Goal: Task Accomplishment & Management: Use online tool/utility

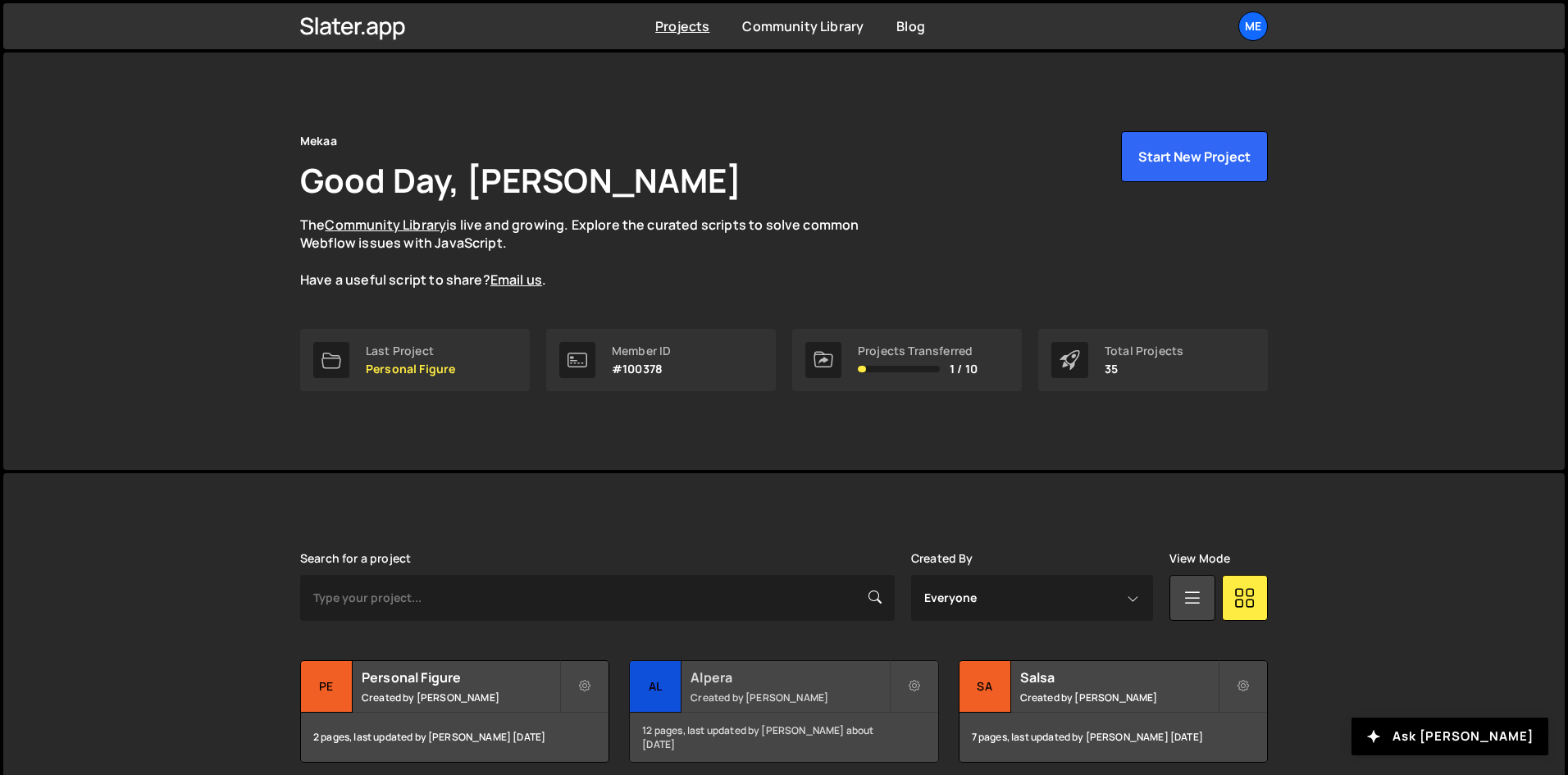
click at [805, 666] on div "Alpera Created by [PERSON_NAME]" at bounding box center [784, 686] width 308 height 51
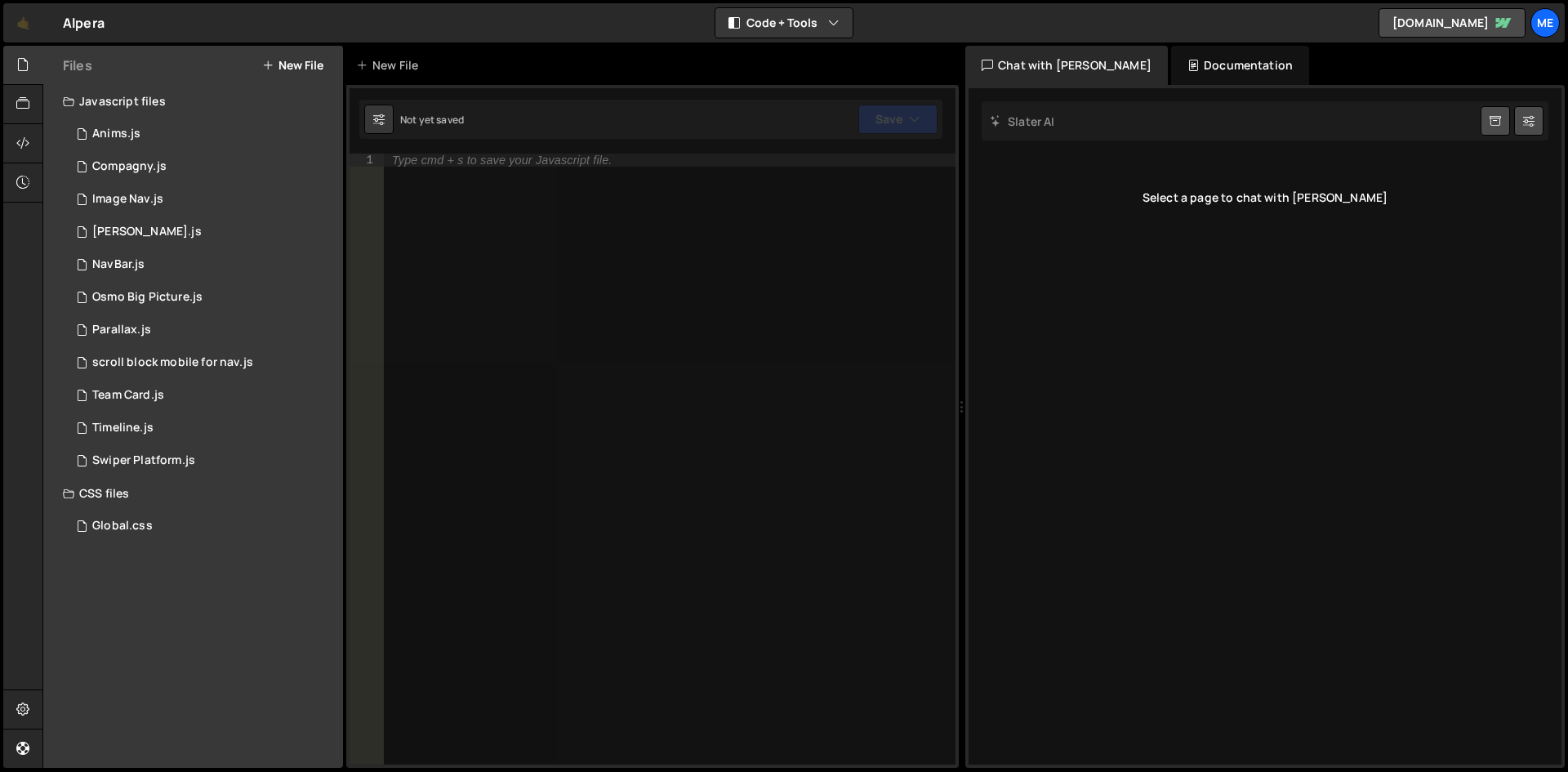
click at [317, 59] on button "New File" at bounding box center [292, 66] width 61 height 13
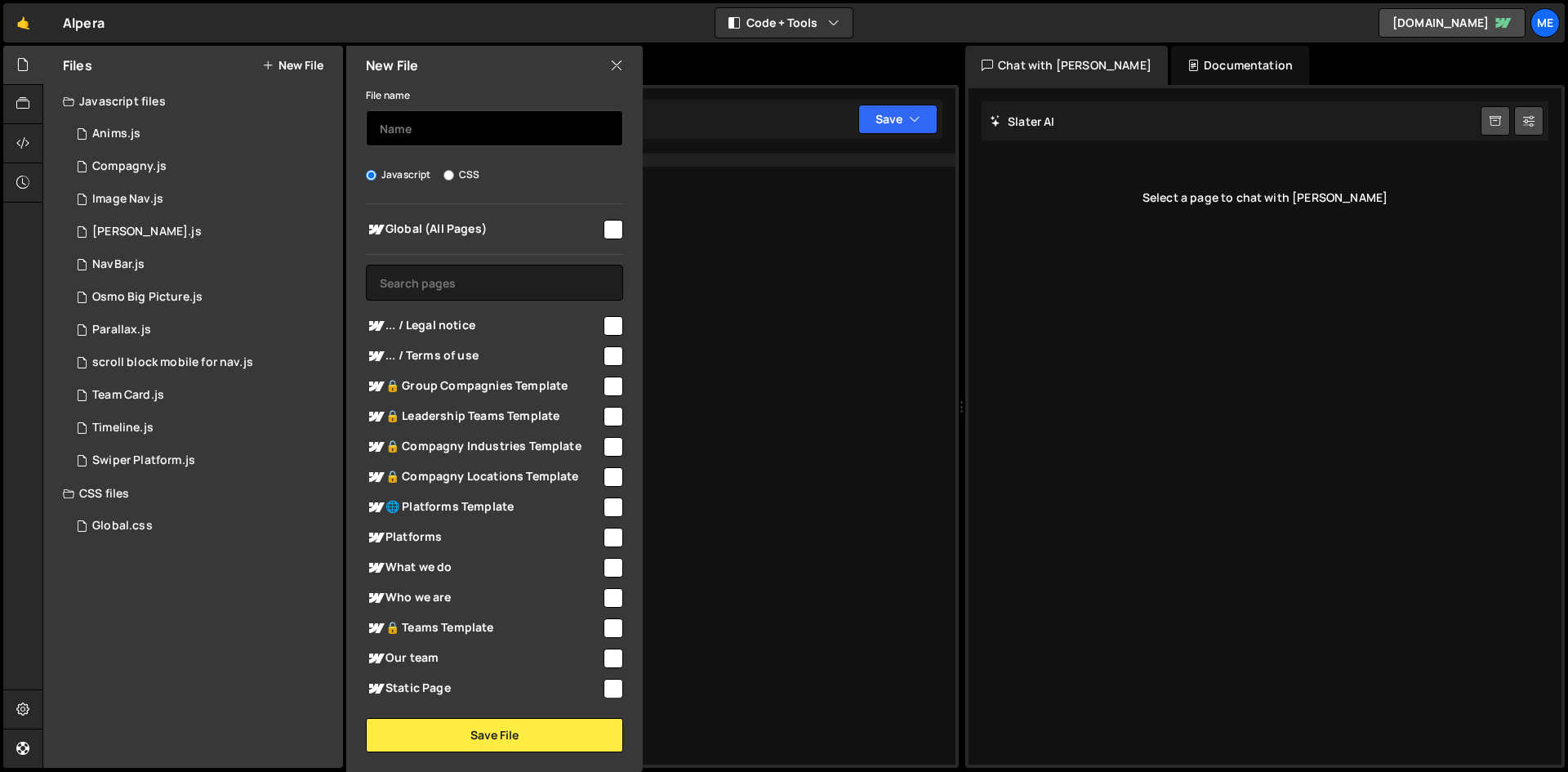
click at [417, 120] on input "text" at bounding box center [495, 128] width 257 height 36
type input "Consent Block"
click at [466, 171] on label "CSS" at bounding box center [461, 174] width 36 height 16
click at [454, 171] on input "CSS" at bounding box center [448, 175] width 11 height 11
radio input "true"
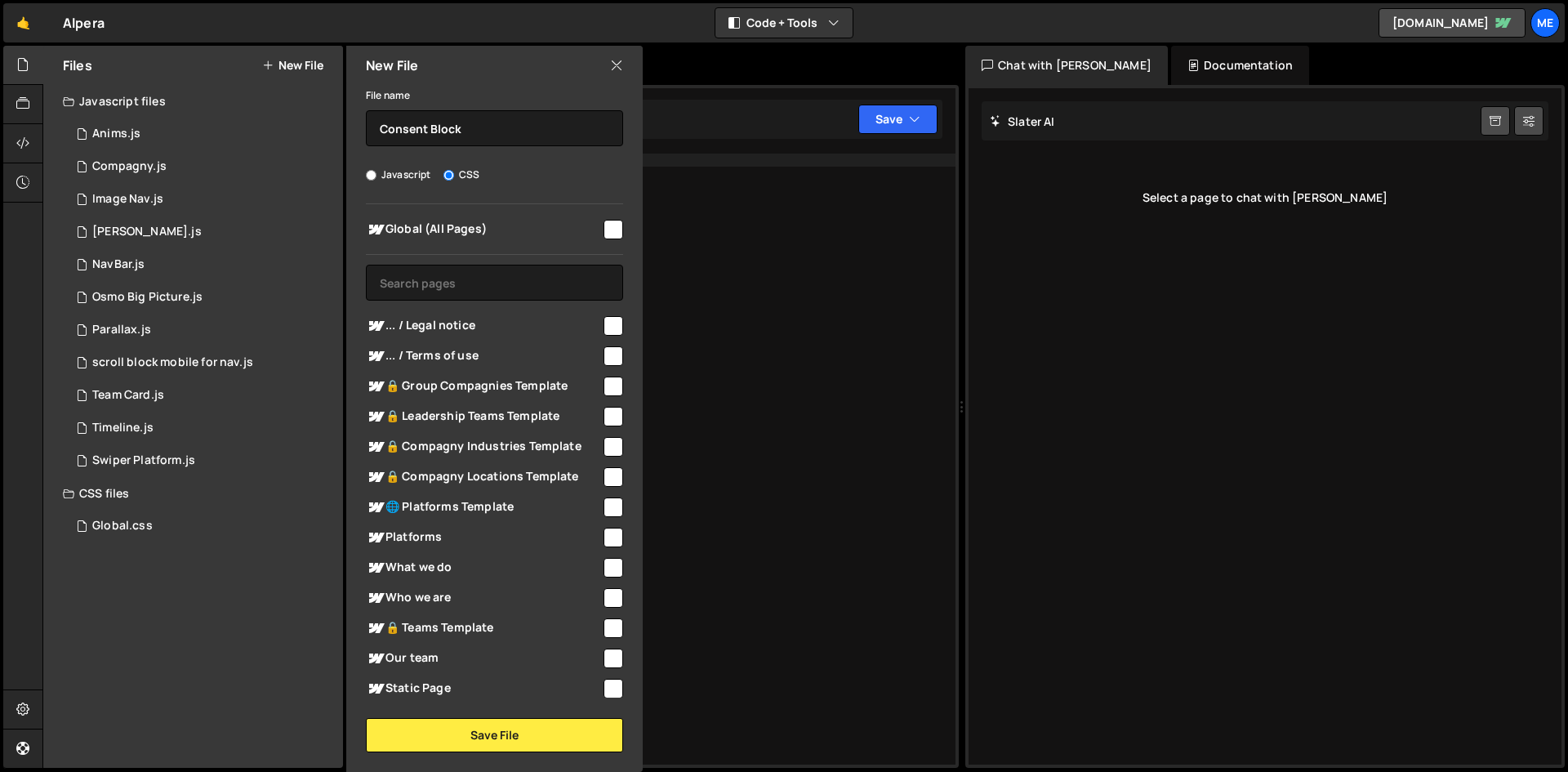
click at [593, 235] on span "Global (All Pages)" at bounding box center [484, 229] width 235 height 19
checkbox input "true"
click at [487, 739] on button "Save File" at bounding box center [495, 735] width 257 height 34
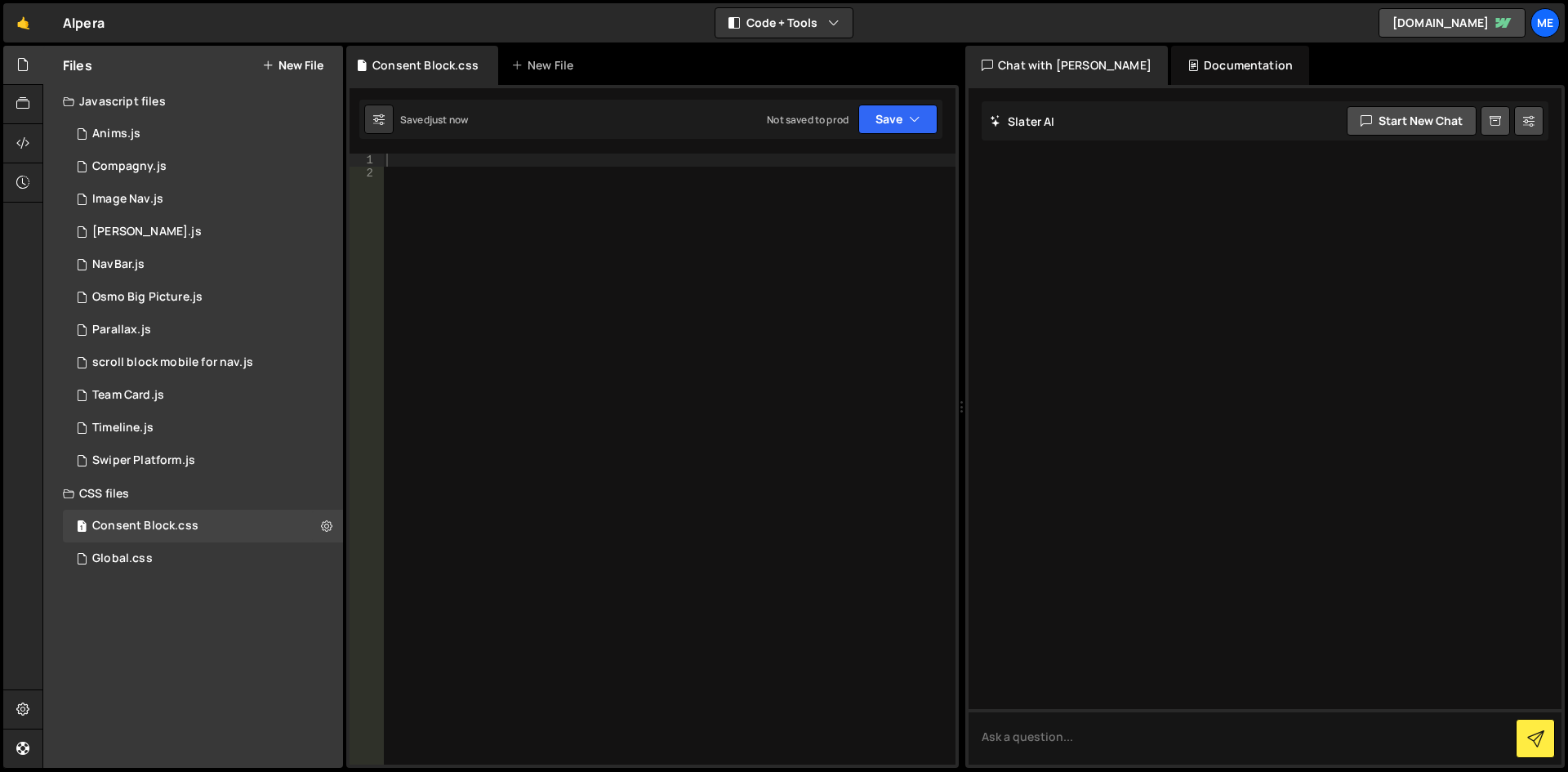
click at [746, 130] on div "Saved just now Not saved to prod Upgrade to Edit Save Save to Staging S Saved j…" at bounding box center [651, 119] width 583 height 39
click at [726, 192] on div at bounding box center [669, 472] width 573 height 637
paste textarea "Consent Block"
type textarea "Consent Block"
click at [713, 192] on div at bounding box center [669, 472] width 573 height 637
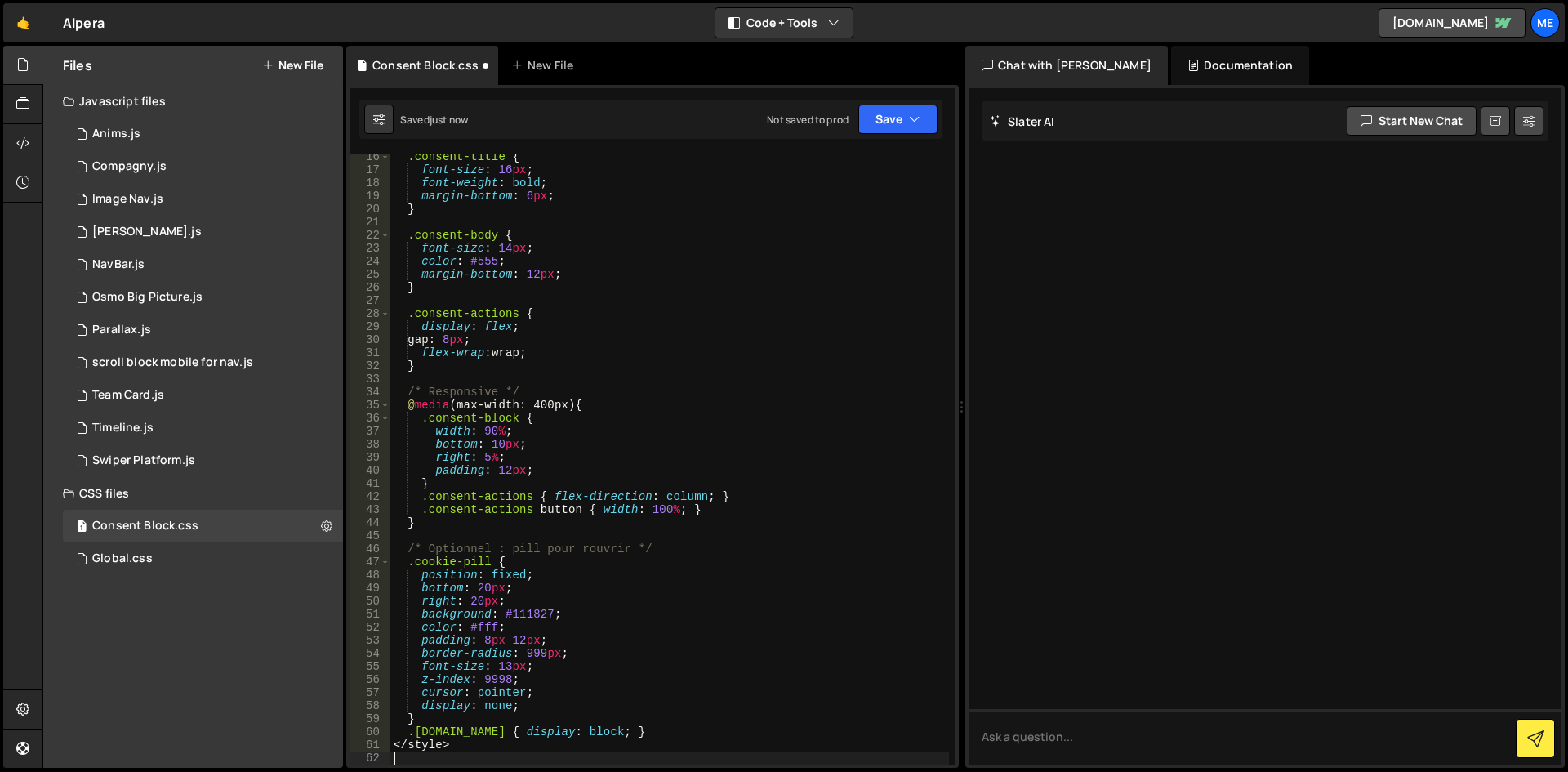
scroll to position [199, 0]
drag, startPoint x: 485, startPoint y: 751, endPoint x: 246, endPoint y: 745, distance: 239.1
click at [246, 745] on div "Files New File Javascript files 1 Anims.js 0 1 Compagny.js 0 1 Image Nav.js 0 1…" at bounding box center [805, 407] width 1525 height 723
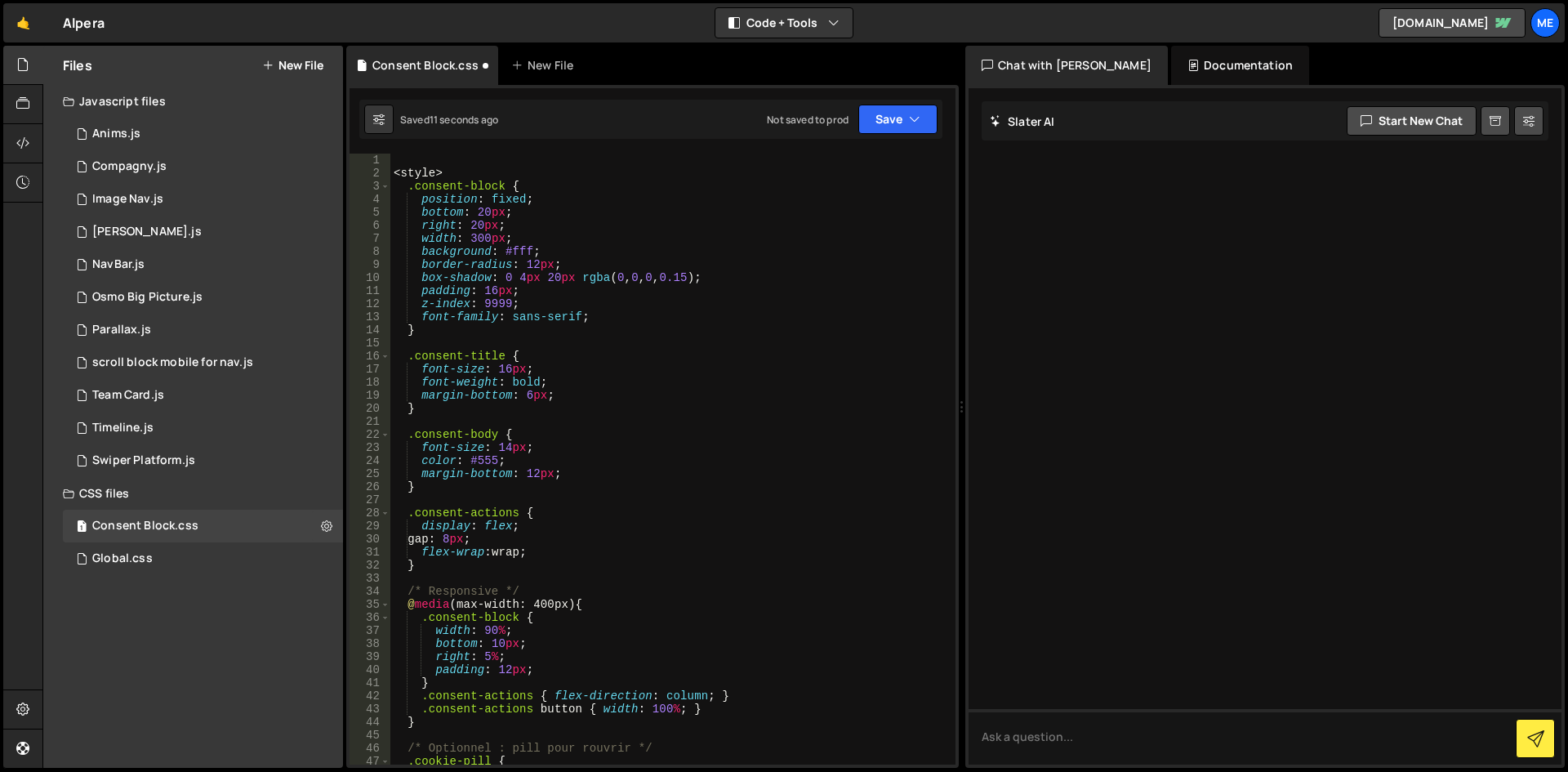
scroll to position [0, 0]
drag, startPoint x: 507, startPoint y: 168, endPoint x: 272, endPoint y: 180, distance: 235.3
click at [272, 180] on div "Files New File Javascript files 1 Anims.js 0 1 Compagny.js 0 1 Image Nav.js 0 1…" at bounding box center [805, 407] width 1525 height 723
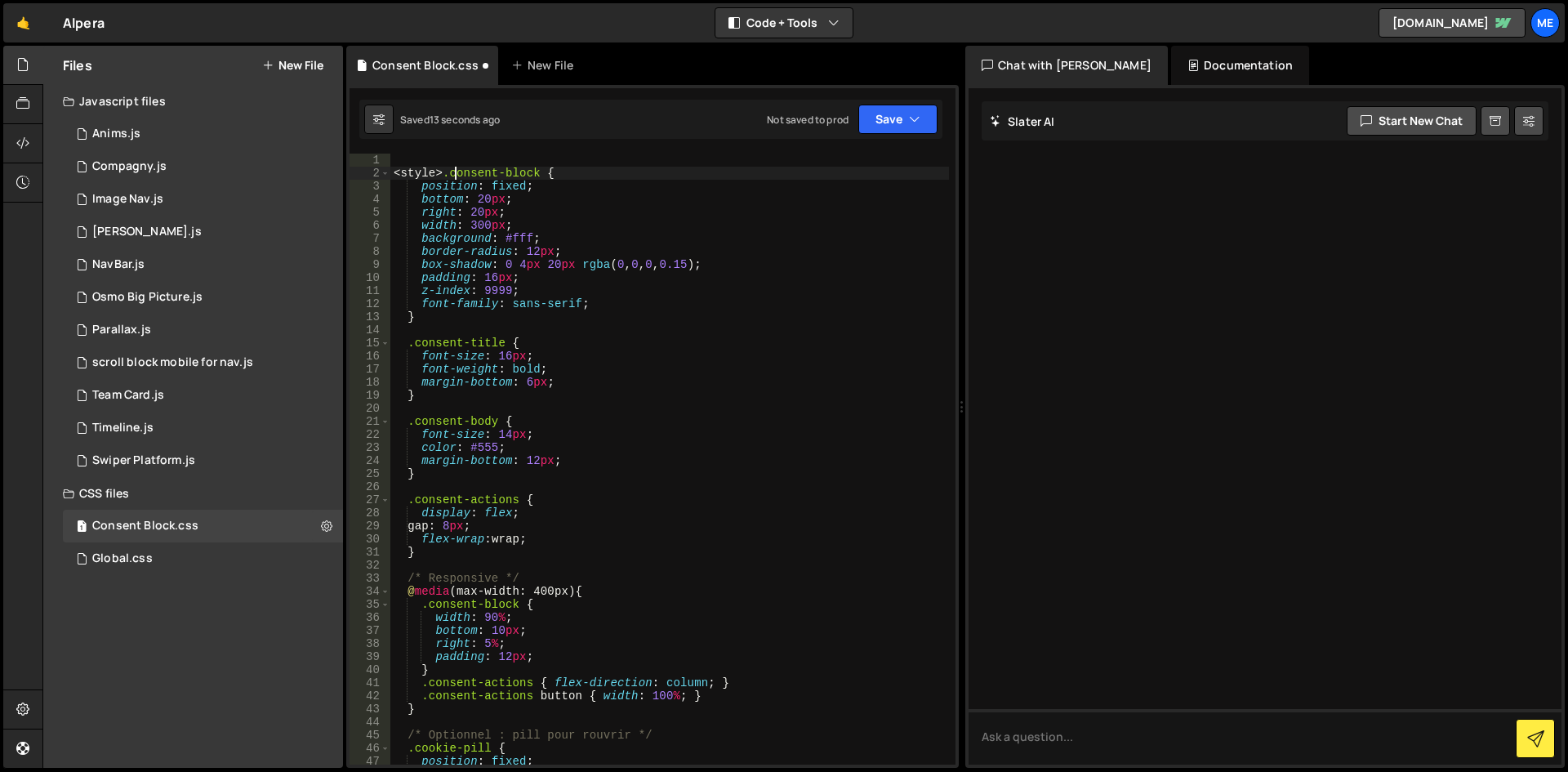
click at [454, 170] on div "< style > .consent-block { position : fixed ; bottom : 20 px ; right : 20 px ; …" at bounding box center [669, 472] width 559 height 637
drag, startPoint x: 454, startPoint y: 172, endPoint x: 378, endPoint y: 161, distance: 76.8
click at [378, 161] on div "<style> .consent-block { 1 2 3 4 5 6 7 8 9 10 11 12 13 14 15 16 17 18 19 20 21 …" at bounding box center [652, 459] width 606 height 611
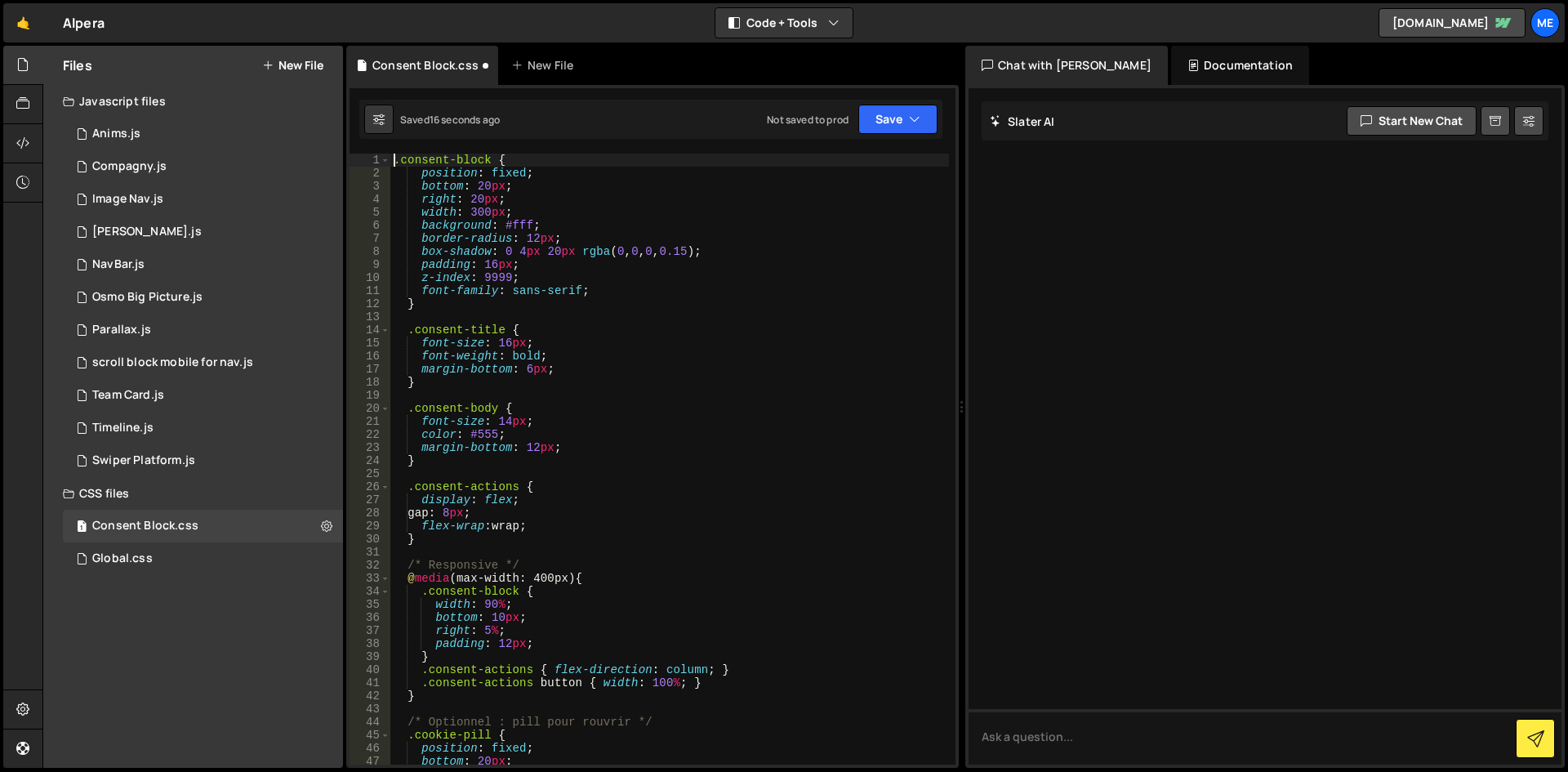
click at [782, 286] on div ".consent-block { position : fixed ; bottom : 20 px ; right : 20 px ; width : 30…" at bounding box center [669, 472] width 559 height 637
type textarea "font-family: sans-serif;"
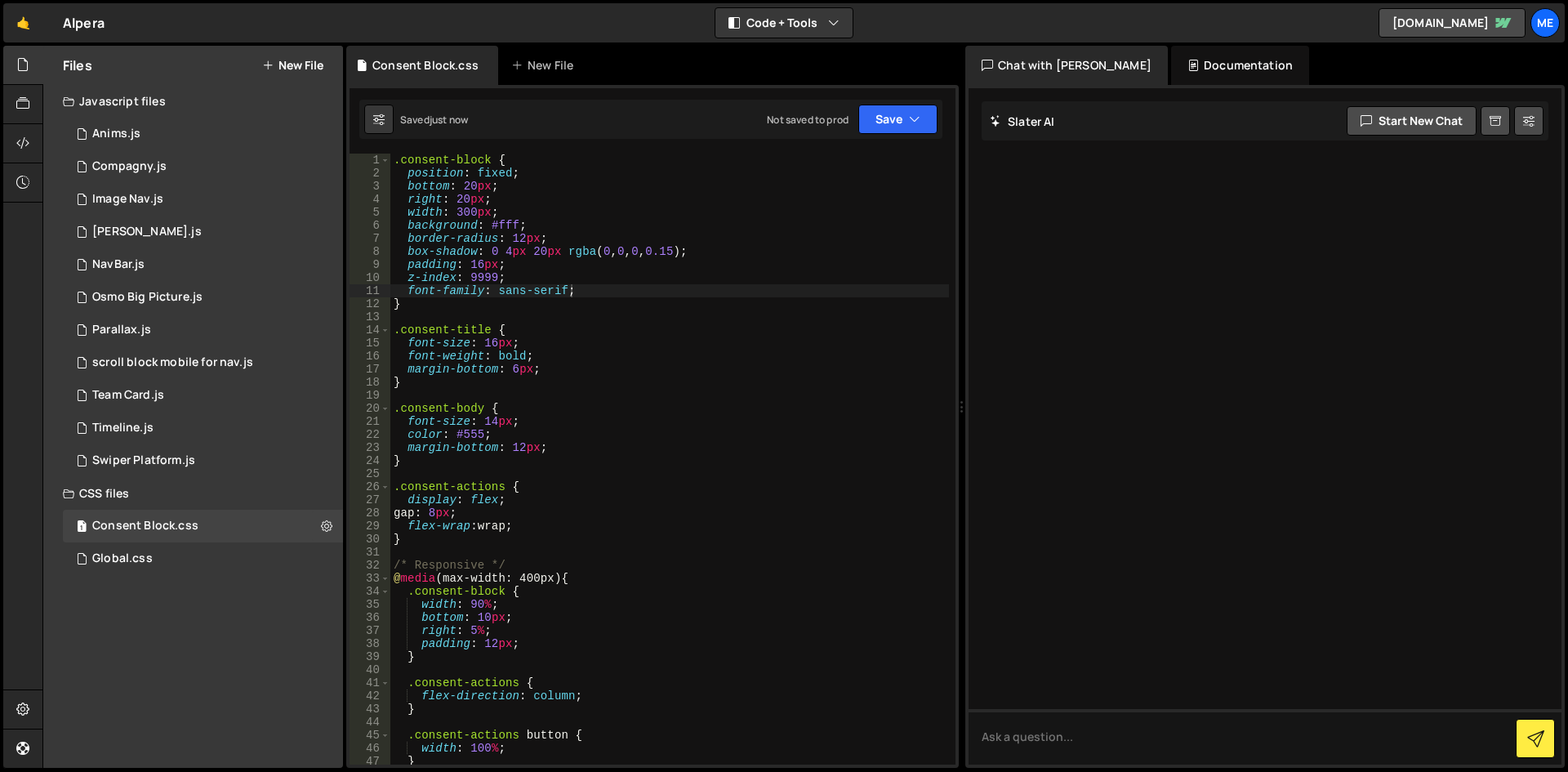
click at [281, 81] on div "Files New File" at bounding box center [193, 65] width 300 height 39
click at [317, 50] on div "Files New File" at bounding box center [193, 65] width 300 height 39
click at [297, 61] on button "New File" at bounding box center [292, 66] width 61 height 13
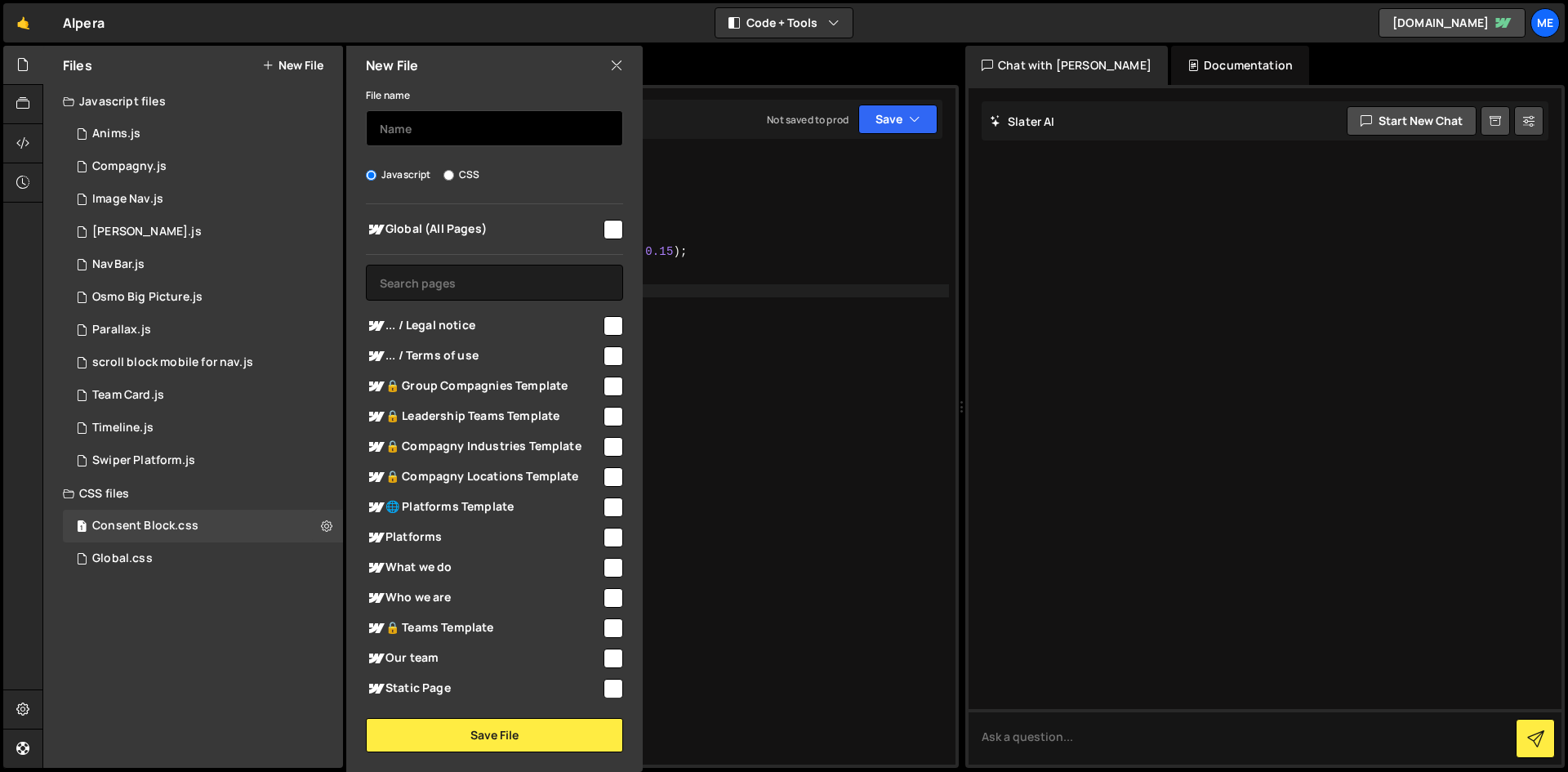
click at [448, 129] on input "text" at bounding box center [495, 128] width 257 height 36
type input "Consent Block"
click at [615, 241] on div "Global (All Pages)" at bounding box center [495, 229] width 257 height 30
click at [600, 209] on div "Global (All Pages) ... / Legal notice" at bounding box center [494, 450] width 296 height 493
click at [605, 230] on input "checkbox" at bounding box center [613, 229] width 19 height 19
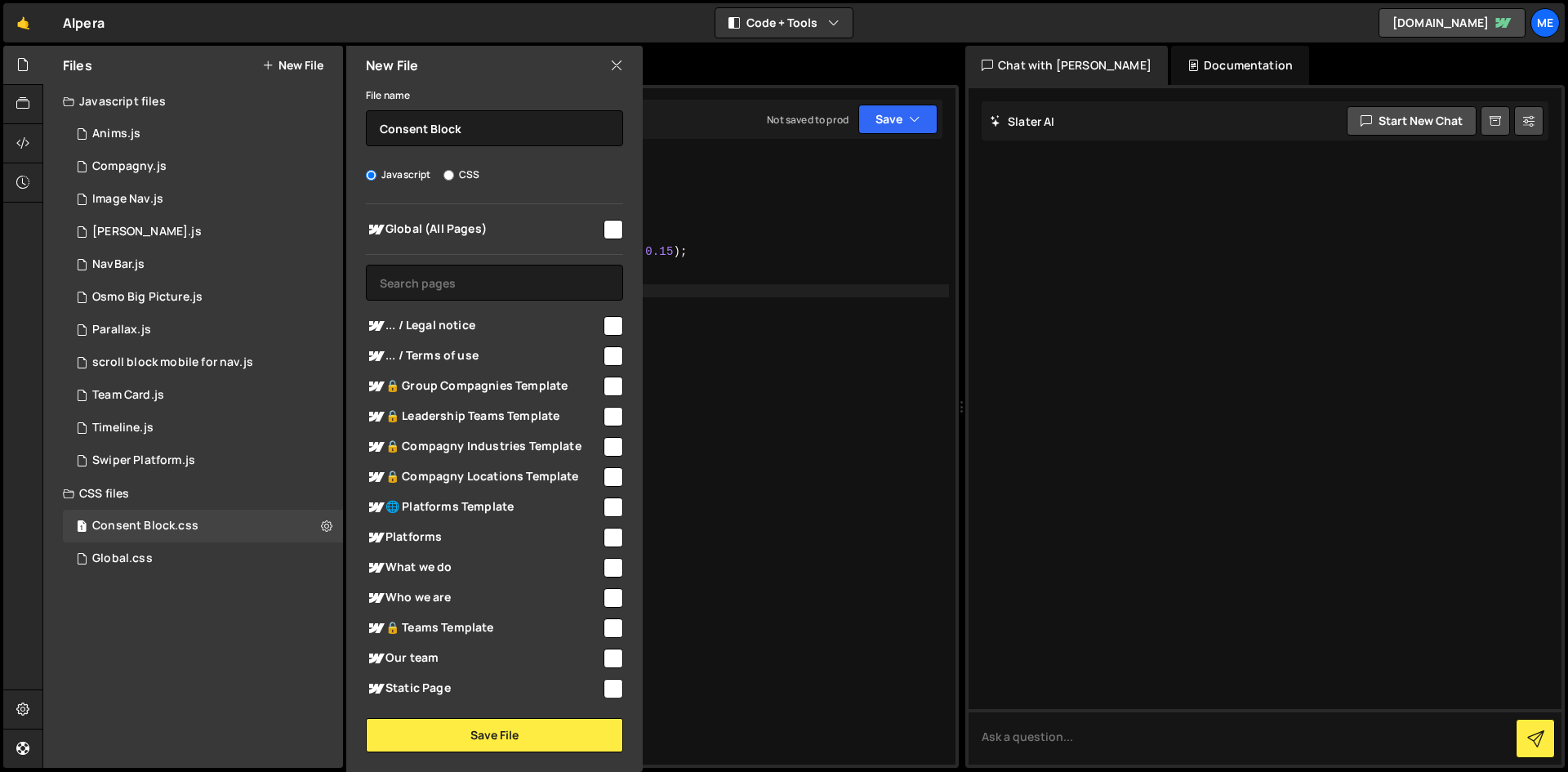
checkbox input "true"
click at [569, 726] on button "Save File" at bounding box center [495, 735] width 257 height 34
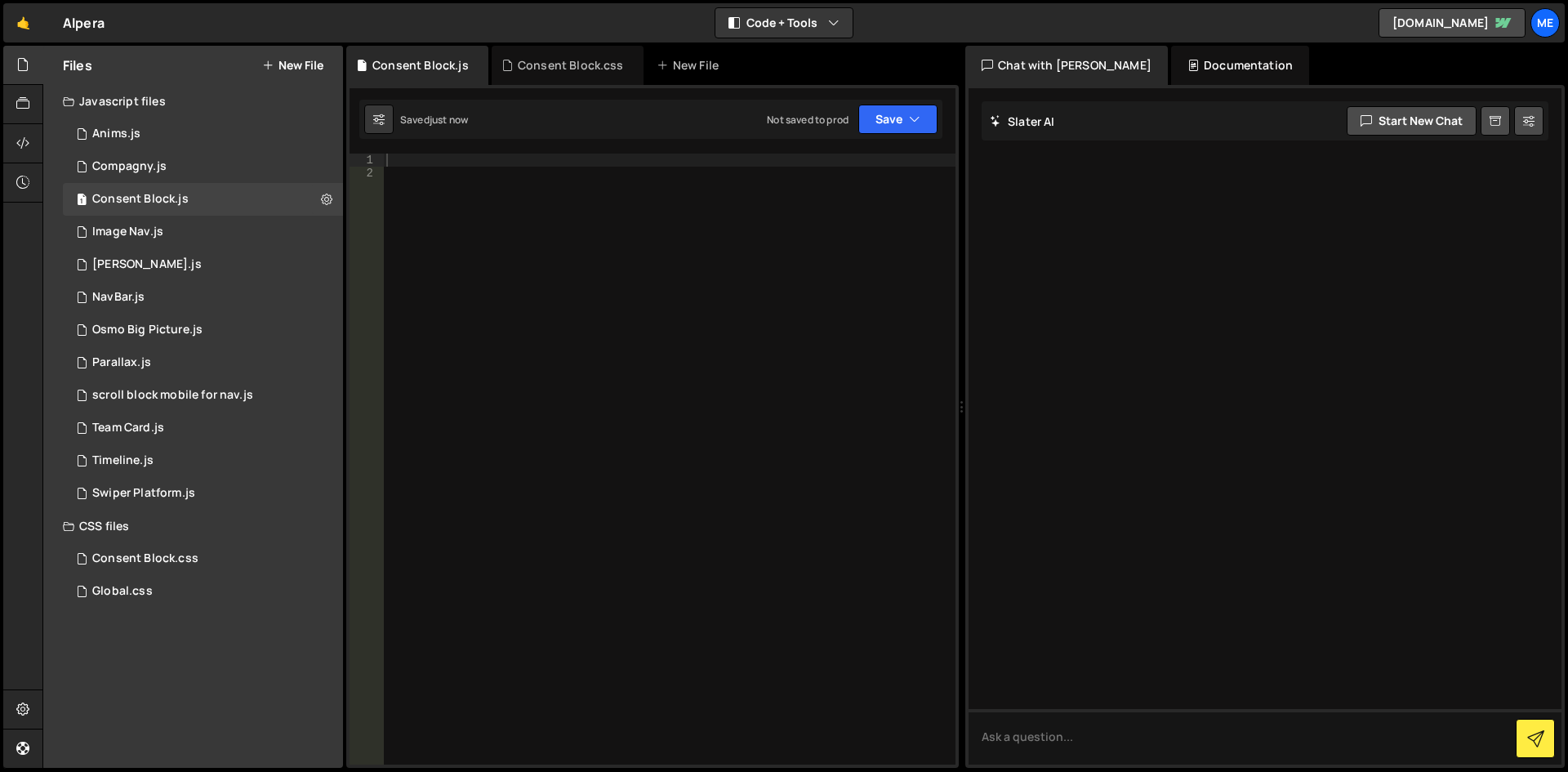
click at [517, 234] on div at bounding box center [669, 472] width 573 height 637
paste textarea "'Ouvrir la page de paramètres (à implémenter)'));"
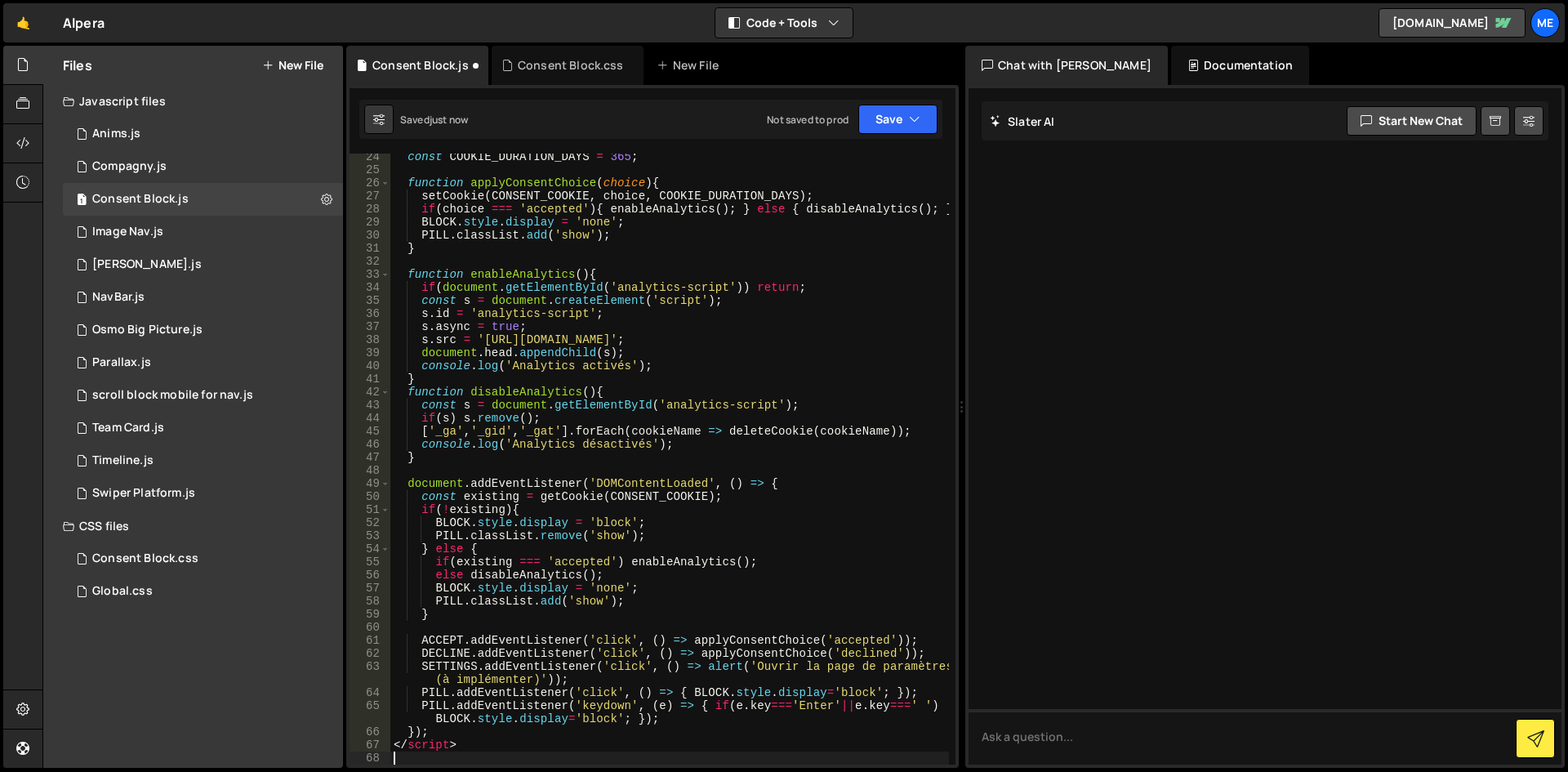
type textarea "'Ouvrir la page de paramètres (à implémenter)'));"
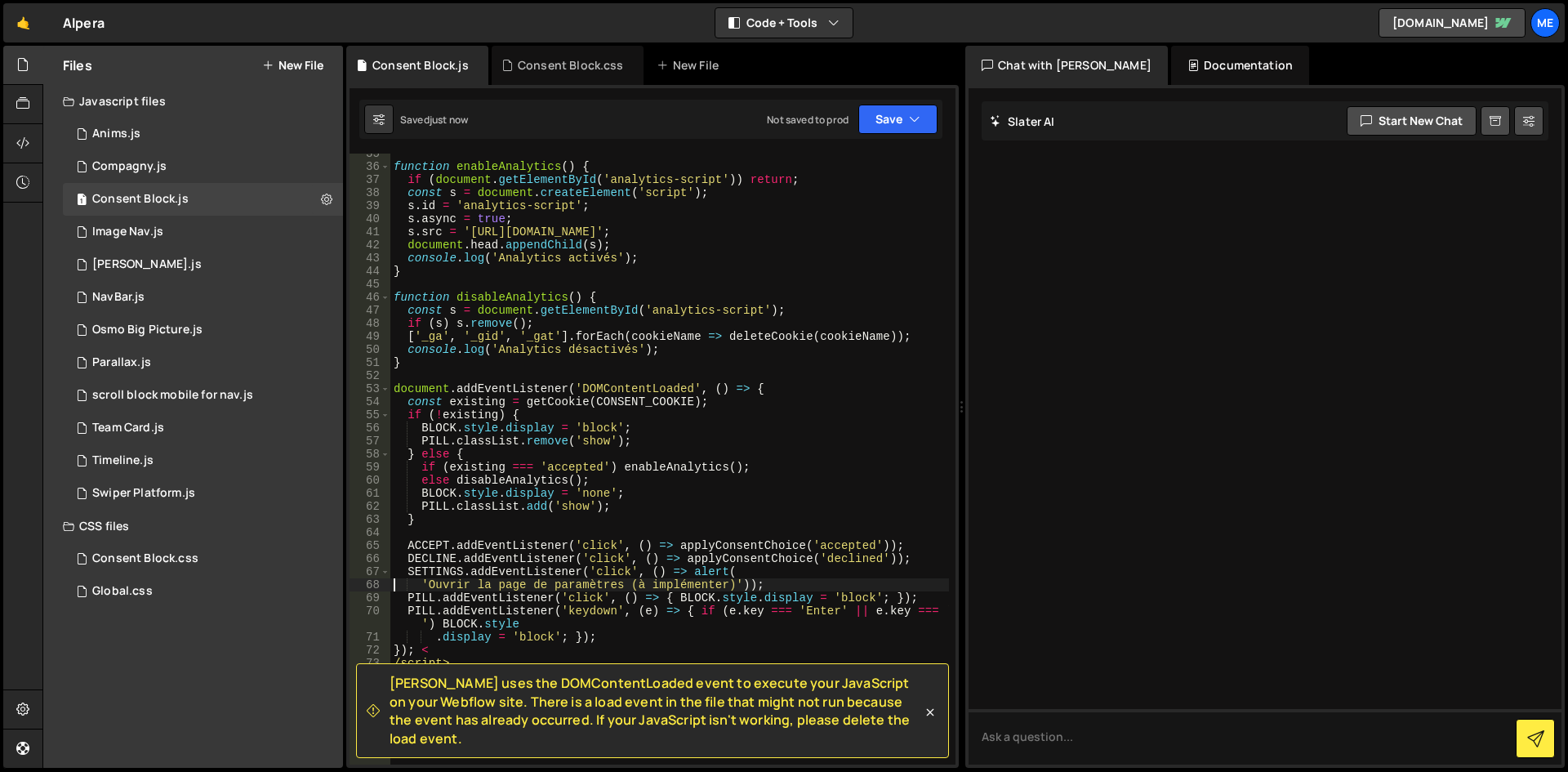
scroll to position [549, 0]
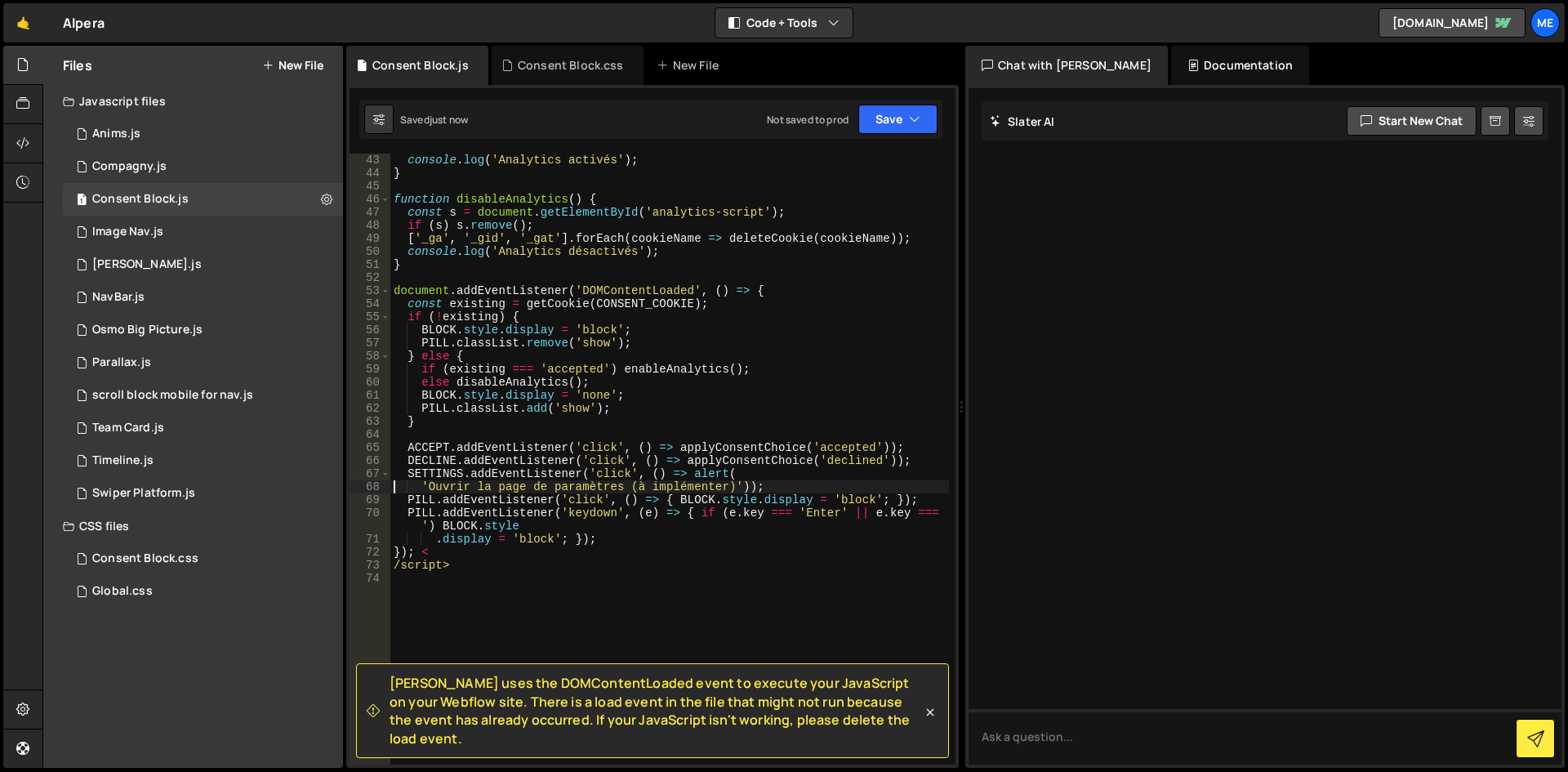
drag, startPoint x: 778, startPoint y: 281, endPoint x: 726, endPoint y: 283, distance: 52.0
click at [726, 283] on div "console . log ( 'Analytics activés' ) ; } function disableAnalytics ( ) { const…" at bounding box center [669, 472] width 559 height 637
drag, startPoint x: 779, startPoint y: 287, endPoint x: 181, endPoint y: 293, distance: 598.0
click at [181, 293] on div "Files New File Javascript files 1 Anims.js 0 1 Compagny.js 0 1 Consent Block.js…" at bounding box center [805, 407] width 1525 height 723
type textarea "document.addEventListener('DOMContentLoaded', () => {"
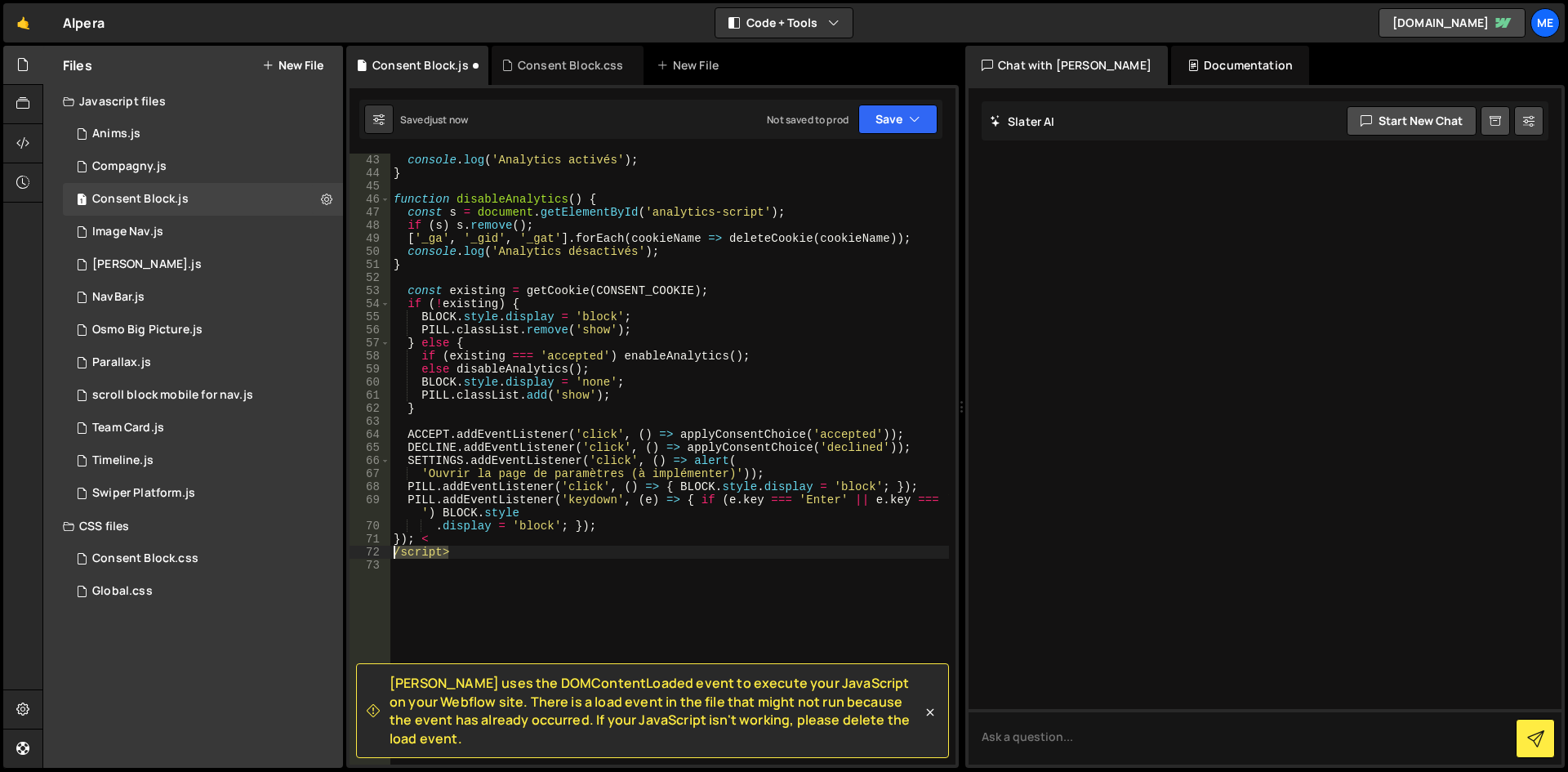
drag, startPoint x: 463, startPoint y: 558, endPoint x: 360, endPoint y: 547, distance: 103.6
click at [360, 547] on div "43 44 45 46 47 48 49 50 51 52 53 54 55 56 57 58 59 60 61 62 63 64 65 66 67 68 6…" at bounding box center [652, 459] width 606 height 611
type textarea "/script>"
type textarea "});"
drag, startPoint x: 441, startPoint y: 541, endPoint x: 281, endPoint y: 541, distance: 160.0
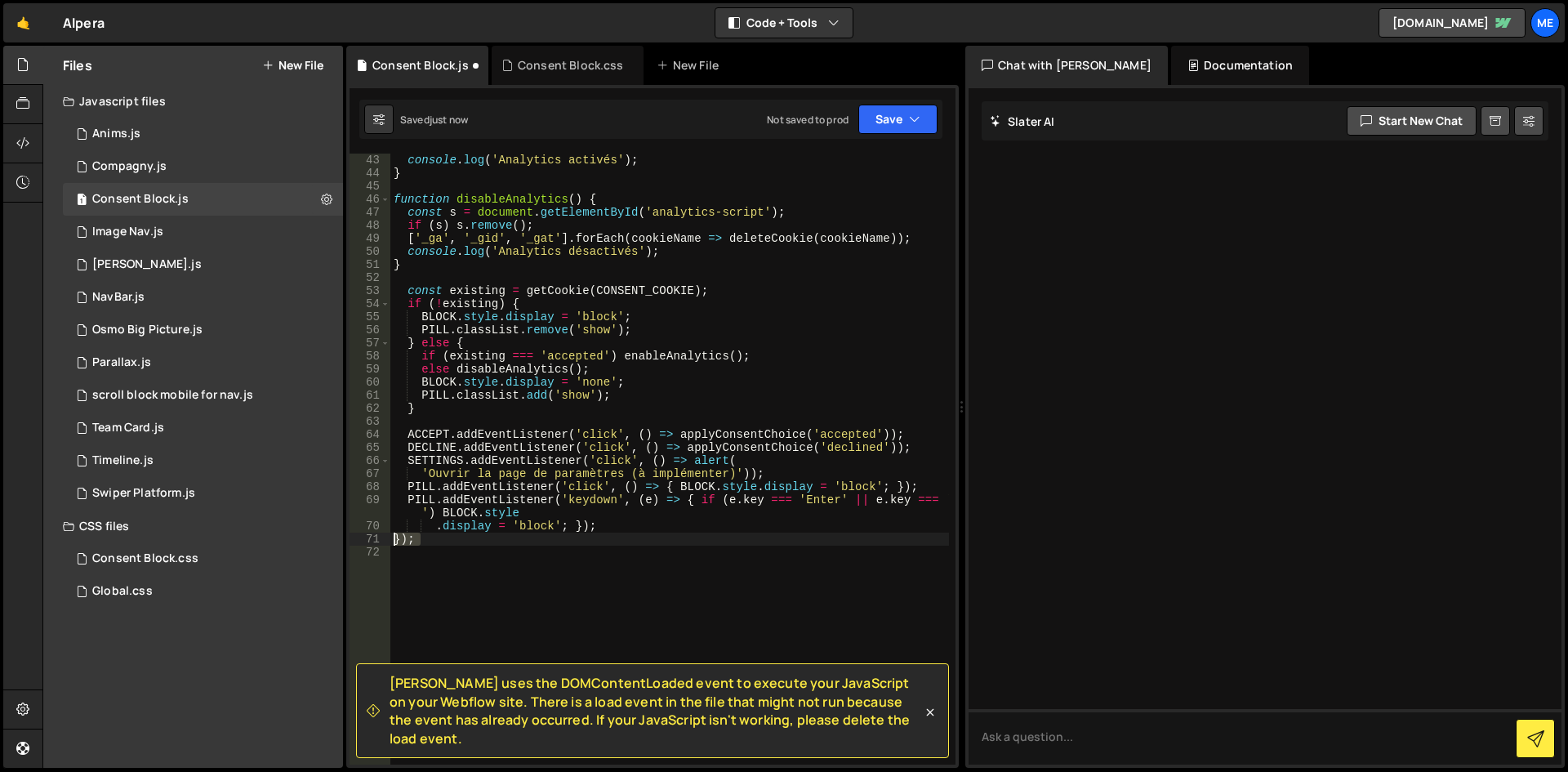
click at [281, 541] on div "Files New File Javascript files 1 Anims.js 0 1 Compagny.js 0 1 Consent Block.js…" at bounding box center [805, 407] width 1525 height 723
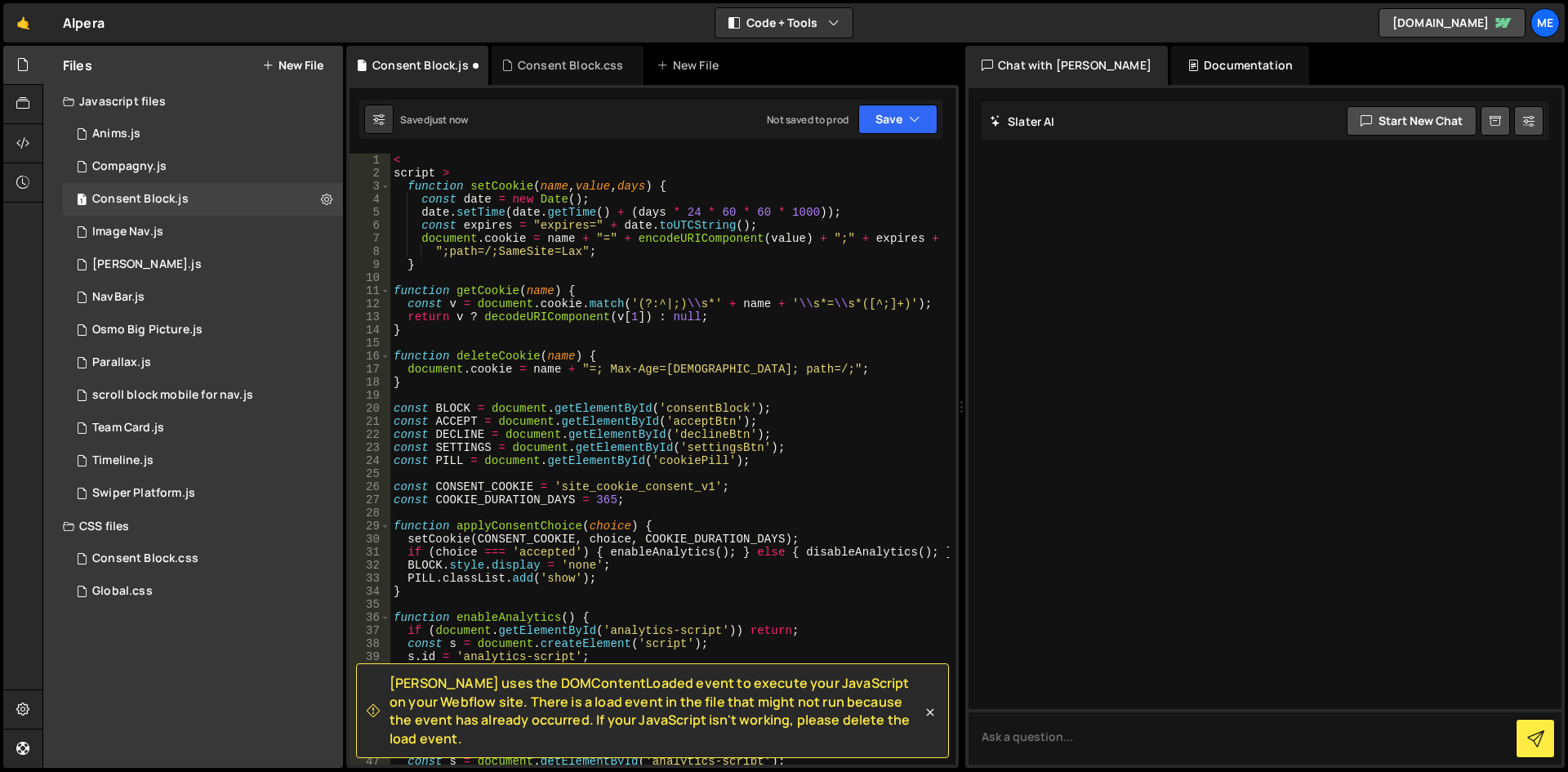
scroll to position [0, 0]
click at [445, 173] on div "< script > function setCookie ( name , value , days ) { const date = new Date (…" at bounding box center [669, 472] width 559 height 637
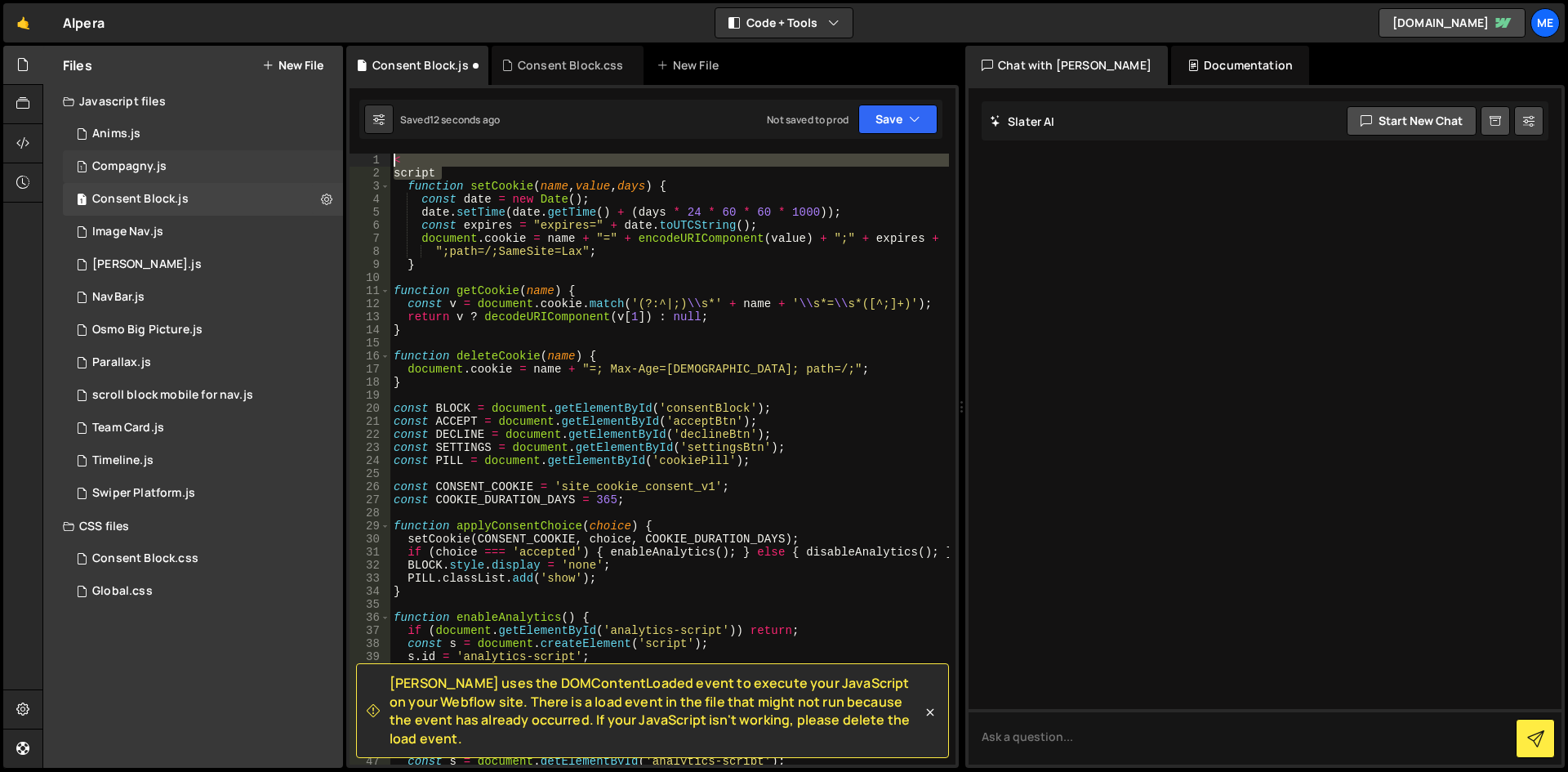
drag, startPoint x: 497, startPoint y: 177, endPoint x: 332, endPoint y: 152, distance: 166.9
click at [332, 152] on div "Files New File Javascript files 1 Anims.js 0 1 Compagny.js 0 1 Consent Block.js…" at bounding box center [805, 407] width 1525 height 723
type textarea "< script"
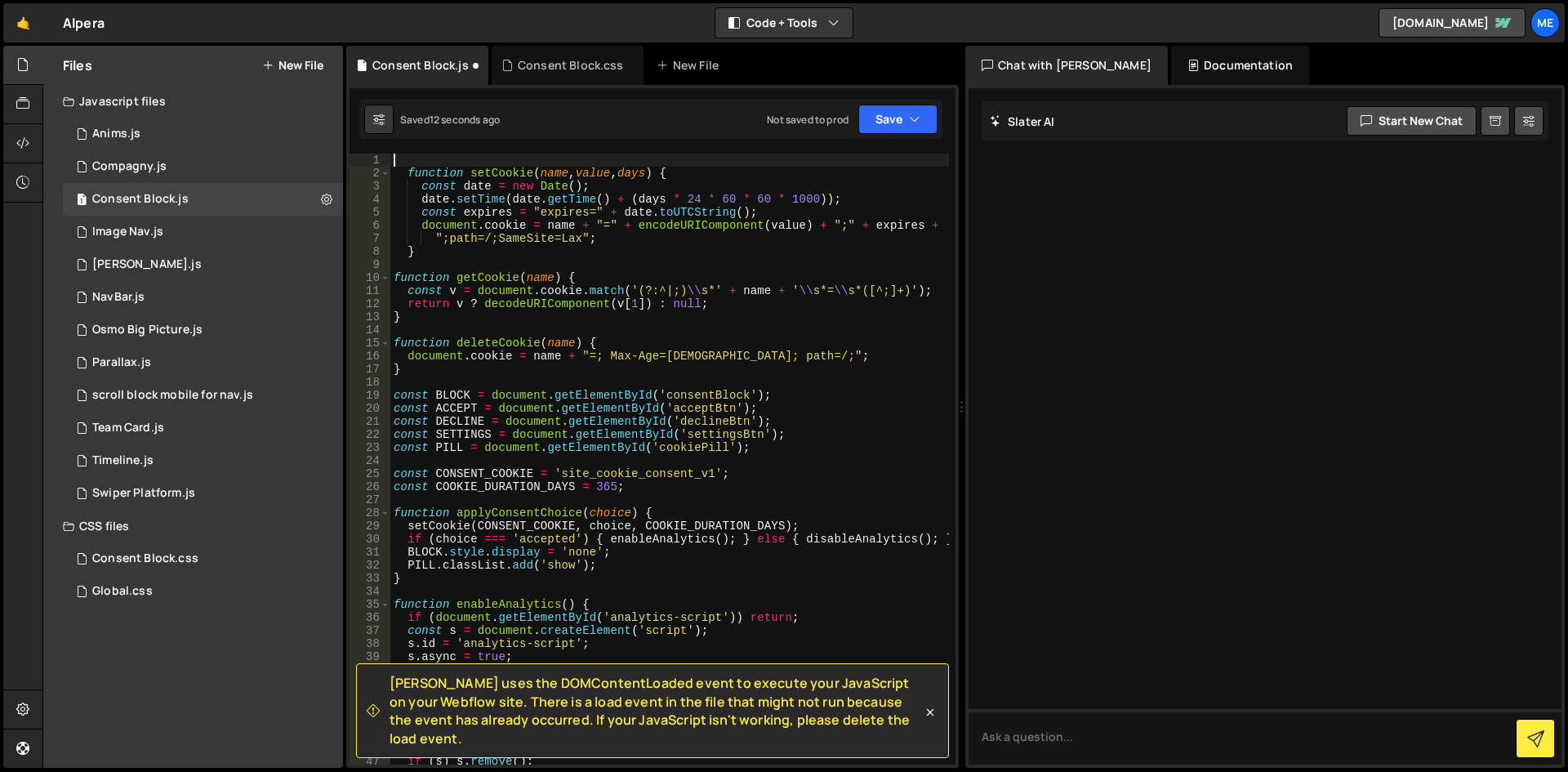
type textarea "function setCookie(name, value, days) {"
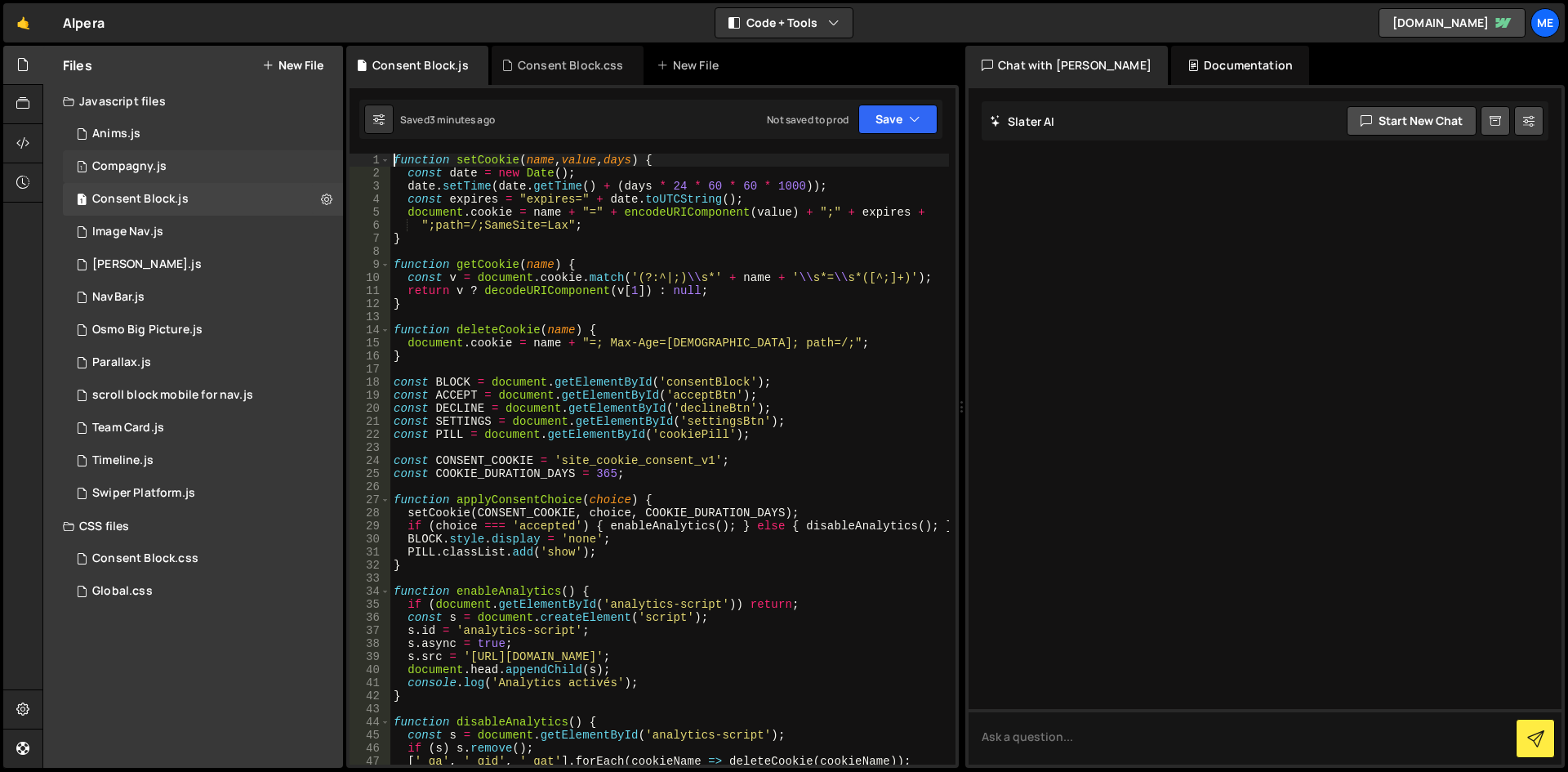
click at [212, 155] on div "1 Compagny.js 0" at bounding box center [203, 166] width 281 height 33
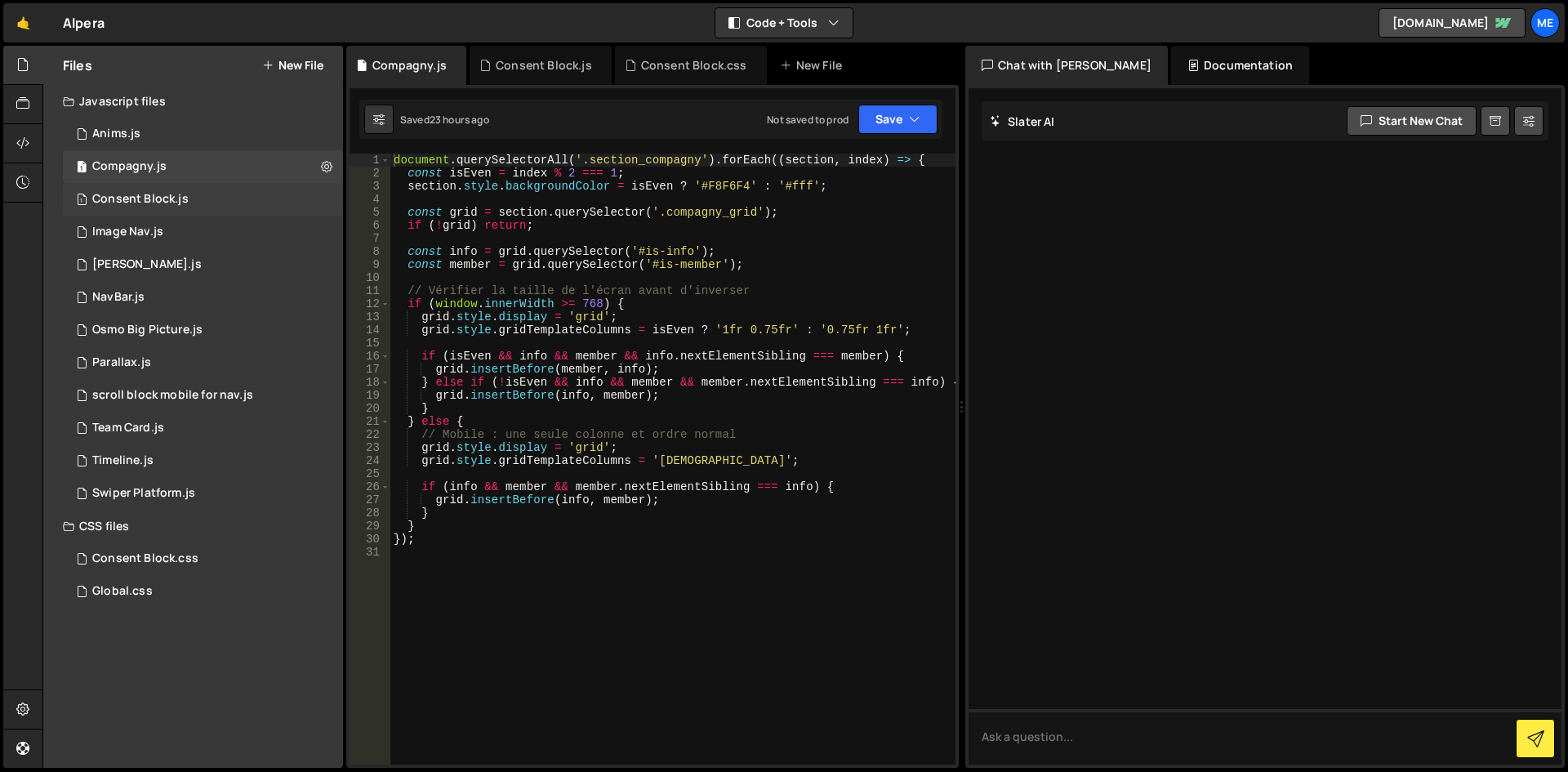
click at [198, 207] on div "1 Consent Block.js 0" at bounding box center [203, 199] width 281 height 33
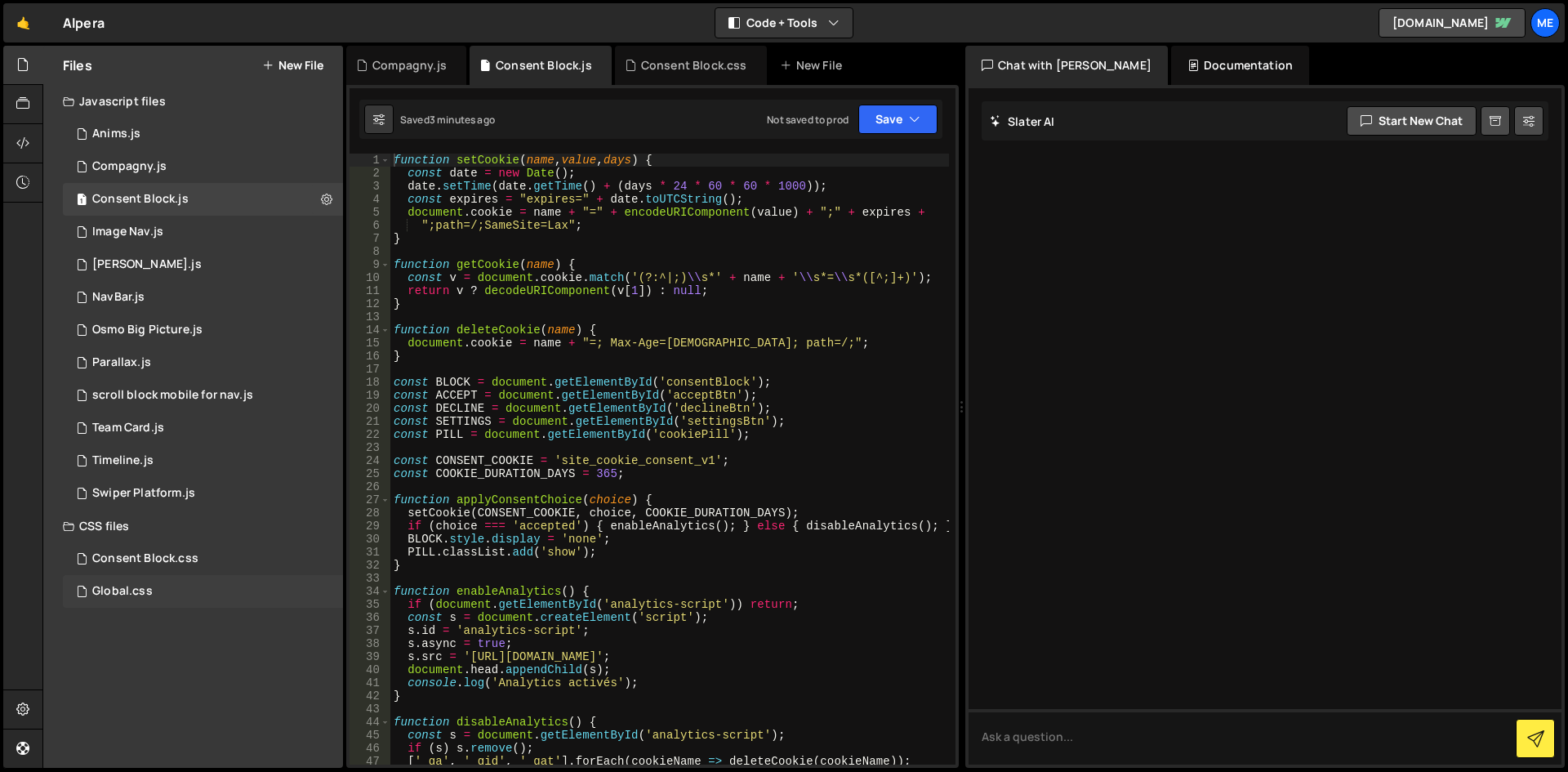
click at [167, 575] on div "Global.css 0" at bounding box center [203, 591] width 281 height 33
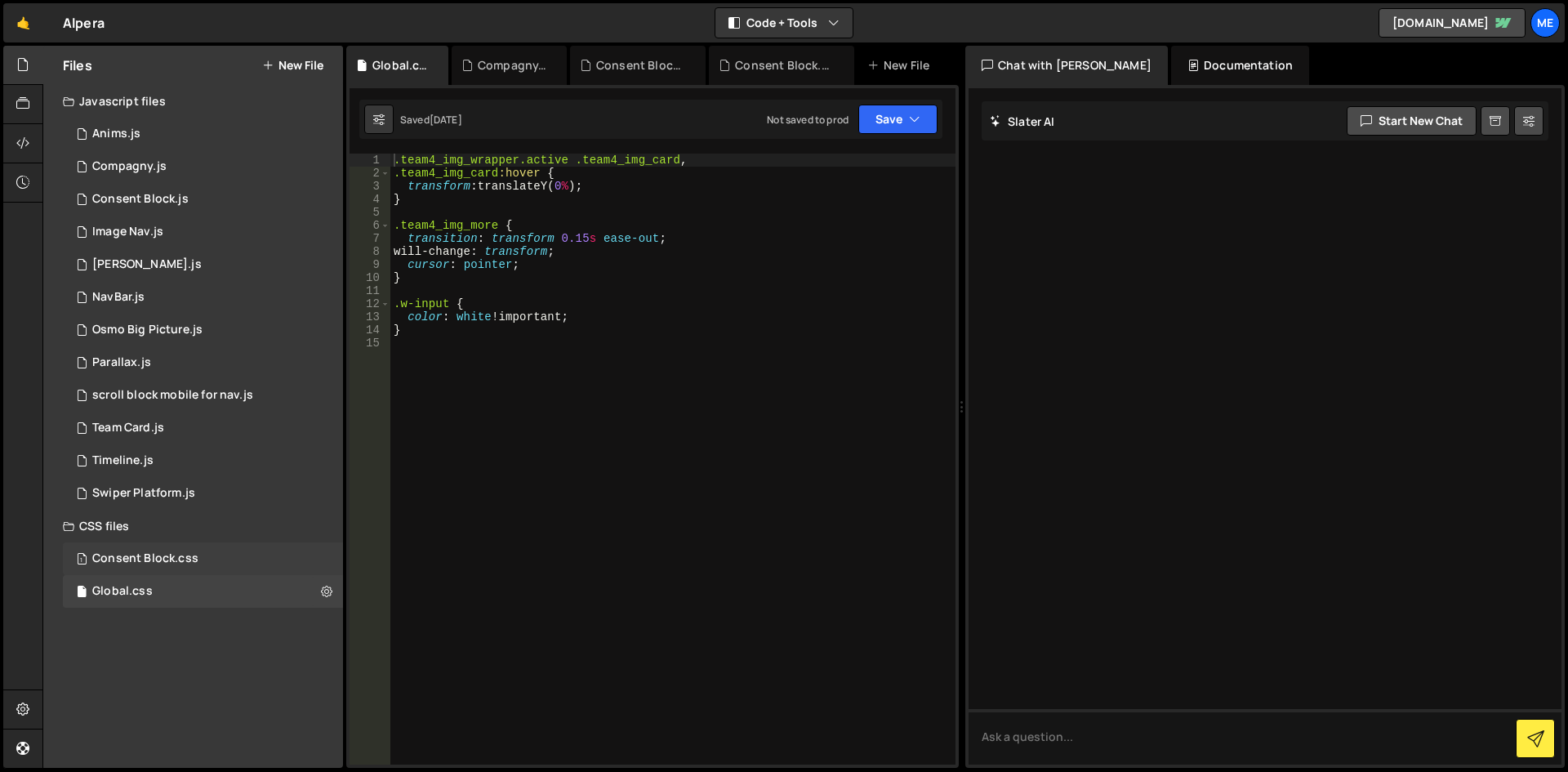
click at [168, 558] on div "Consent Block.css" at bounding box center [145, 559] width 106 height 15
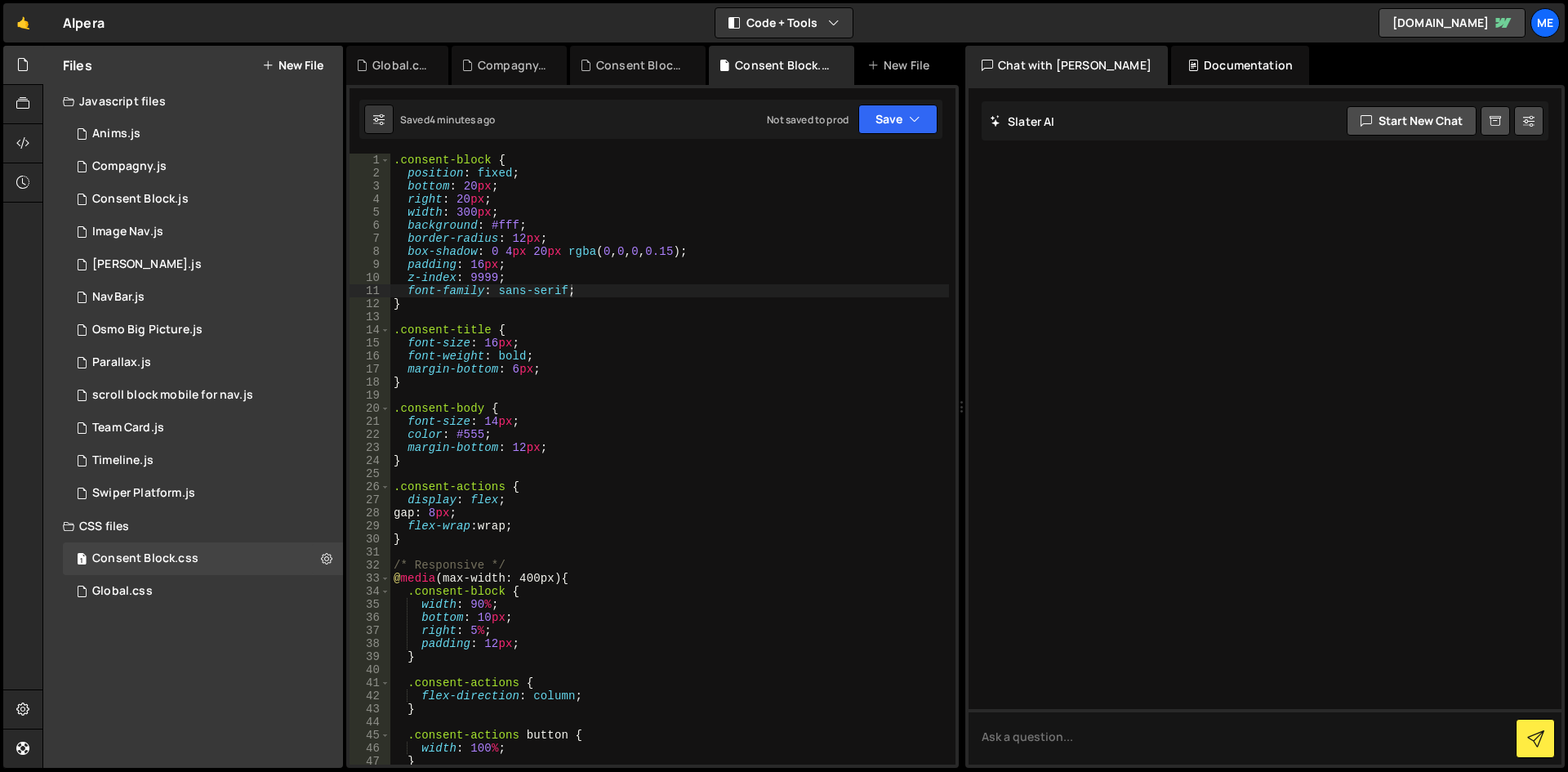
click at [514, 223] on div ".consent-block { position : fixed ; bottom : 20 px ; right : 20 px ; width : 30…" at bounding box center [669, 472] width 559 height 637
type textarea "}"
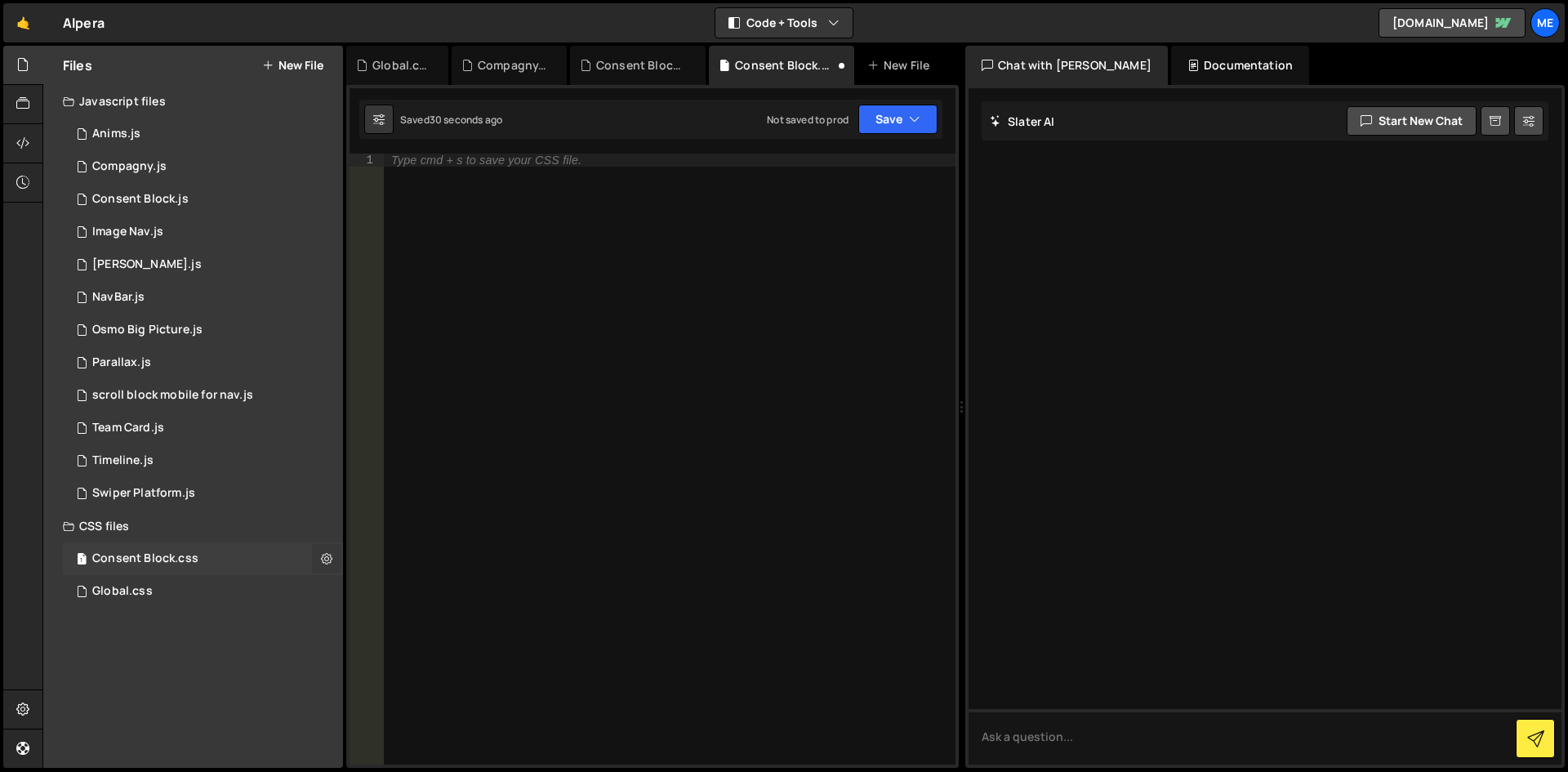
click at [328, 550] on icon at bounding box center [327, 558] width 12 height 15
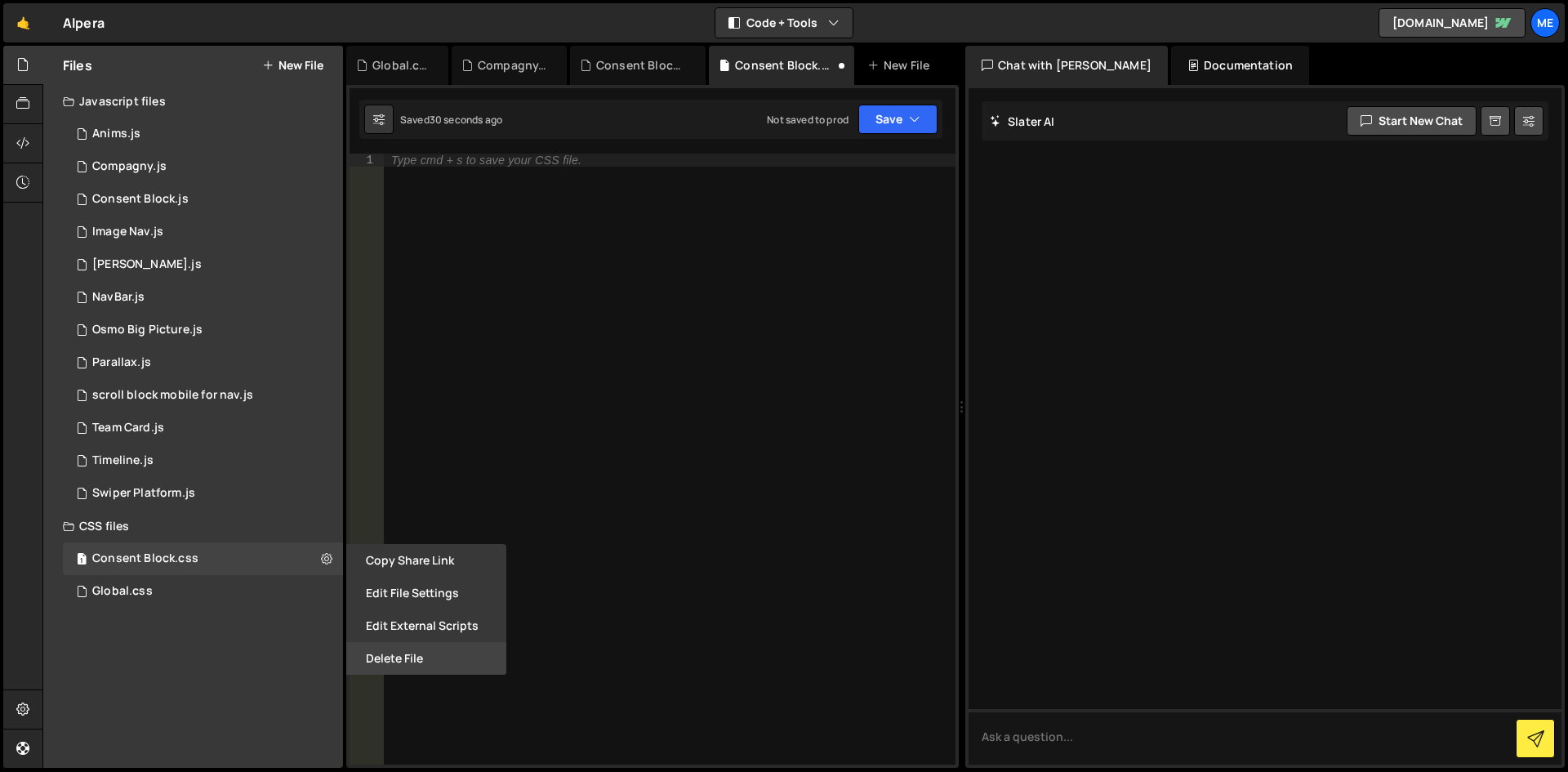
click at [388, 652] on button "Delete File" at bounding box center [426, 658] width 160 height 33
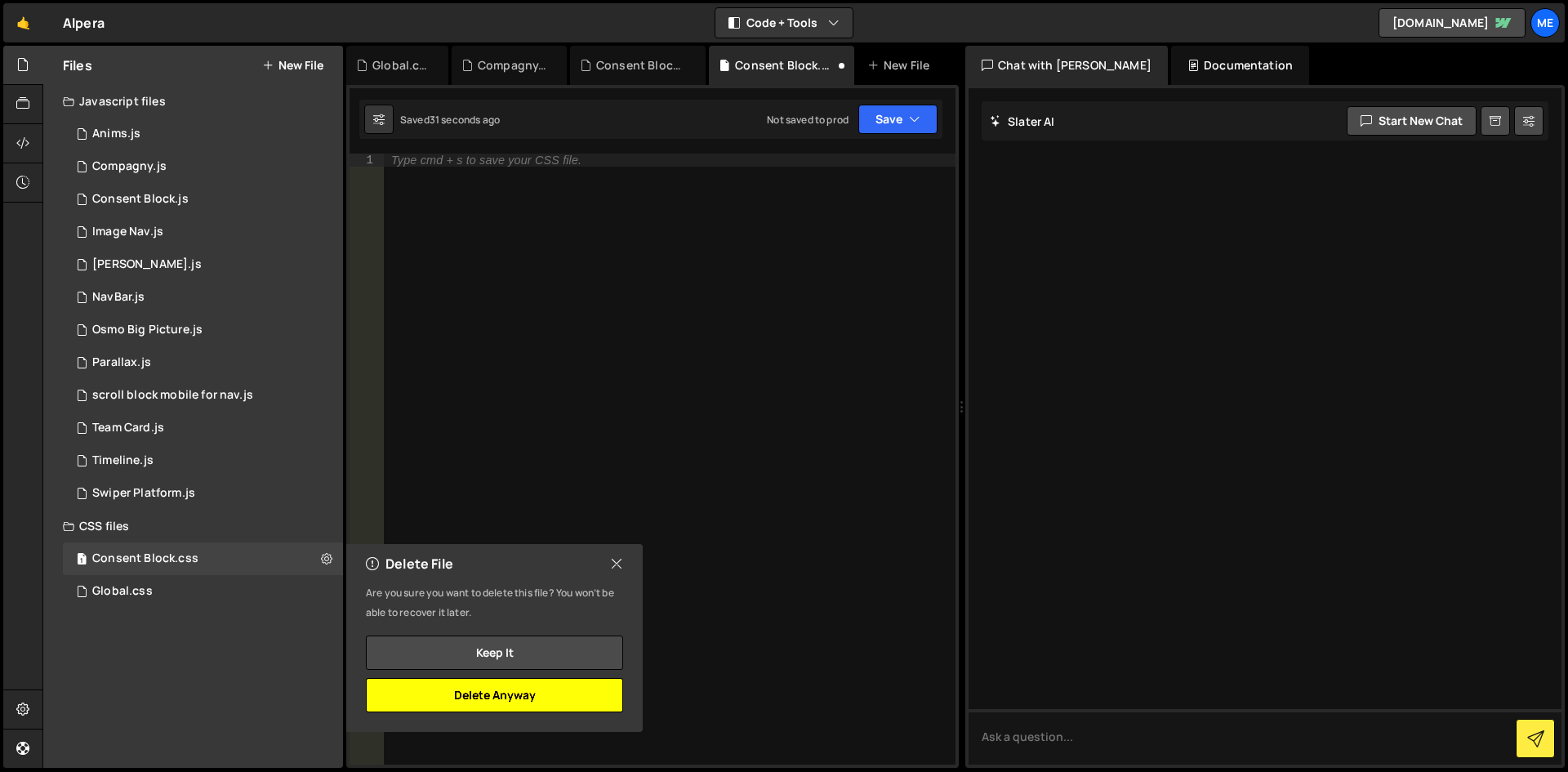
click at [517, 693] on button "Delete Anyway" at bounding box center [495, 695] width 257 height 34
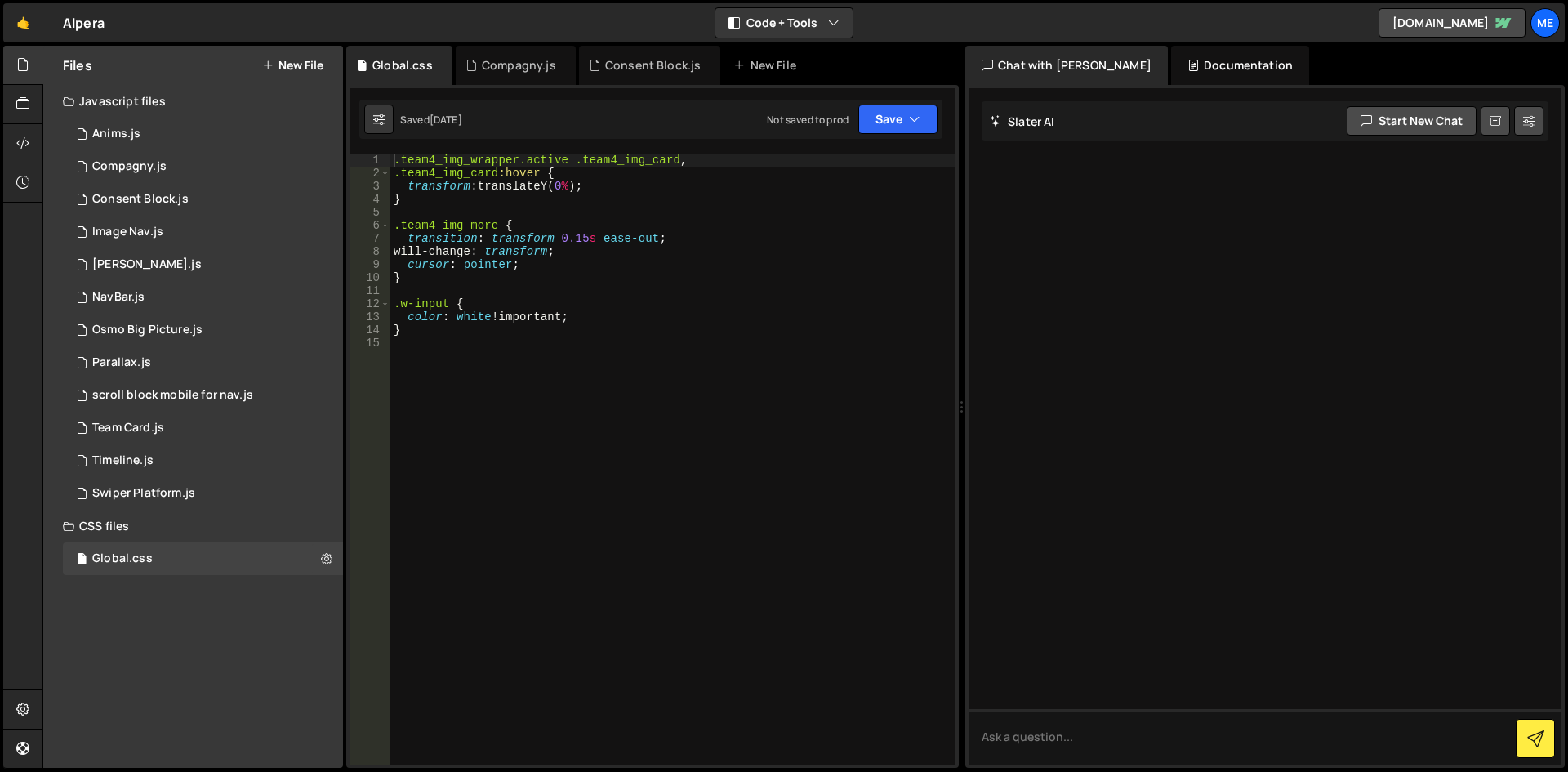
click at [663, 346] on div ".team4_img_wrapper.active .team4_img_card , .team4_img_card :hover { transform …" at bounding box center [673, 472] width 565 height 637
click at [176, 189] on div "1 Consent Block.js 0" at bounding box center [203, 199] width 281 height 33
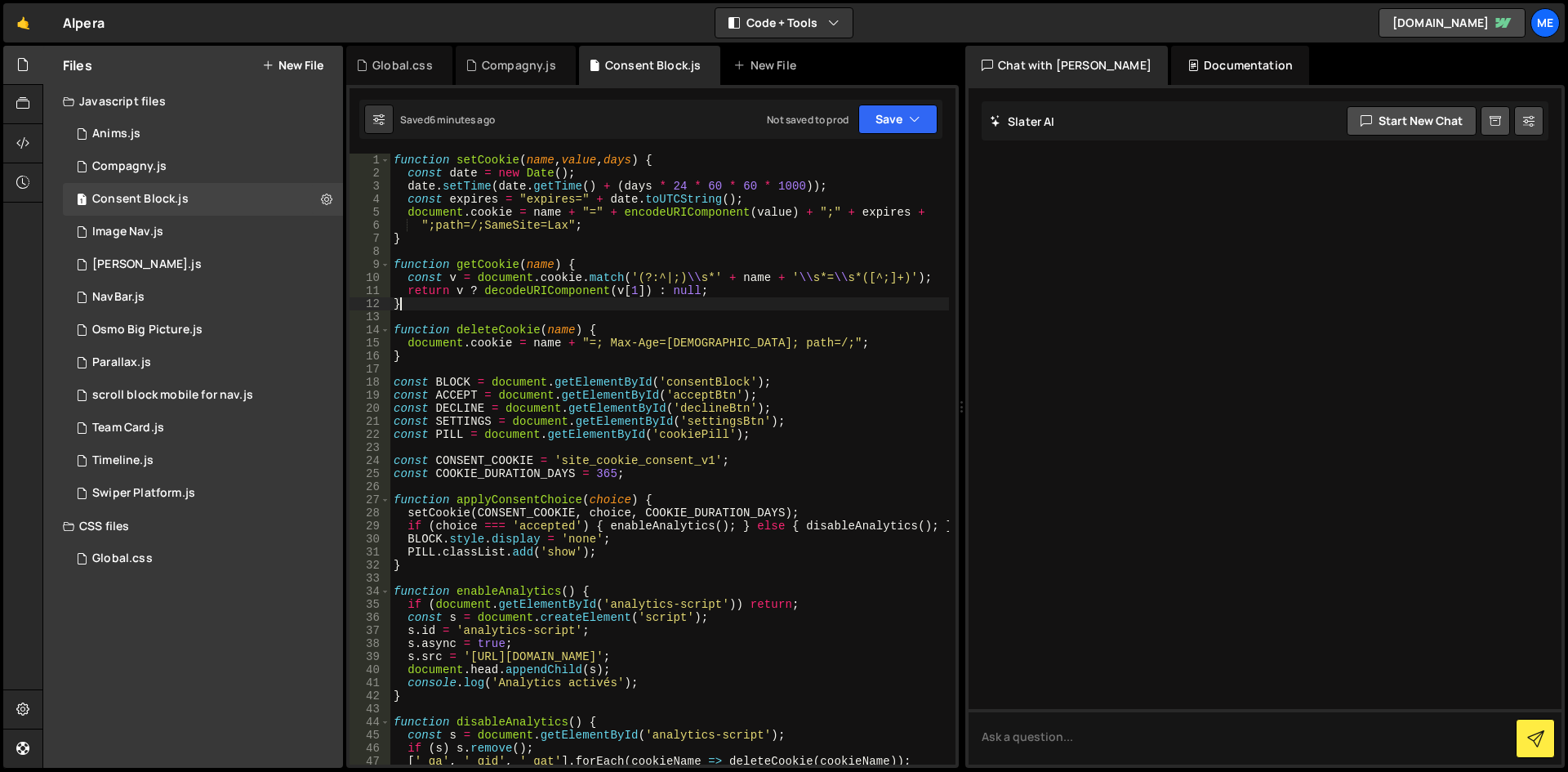
click at [669, 301] on div "function setCookie ( name , value , days ) { const date = new Date ( ) ; date .…" at bounding box center [669, 472] width 559 height 637
type textarea "});"
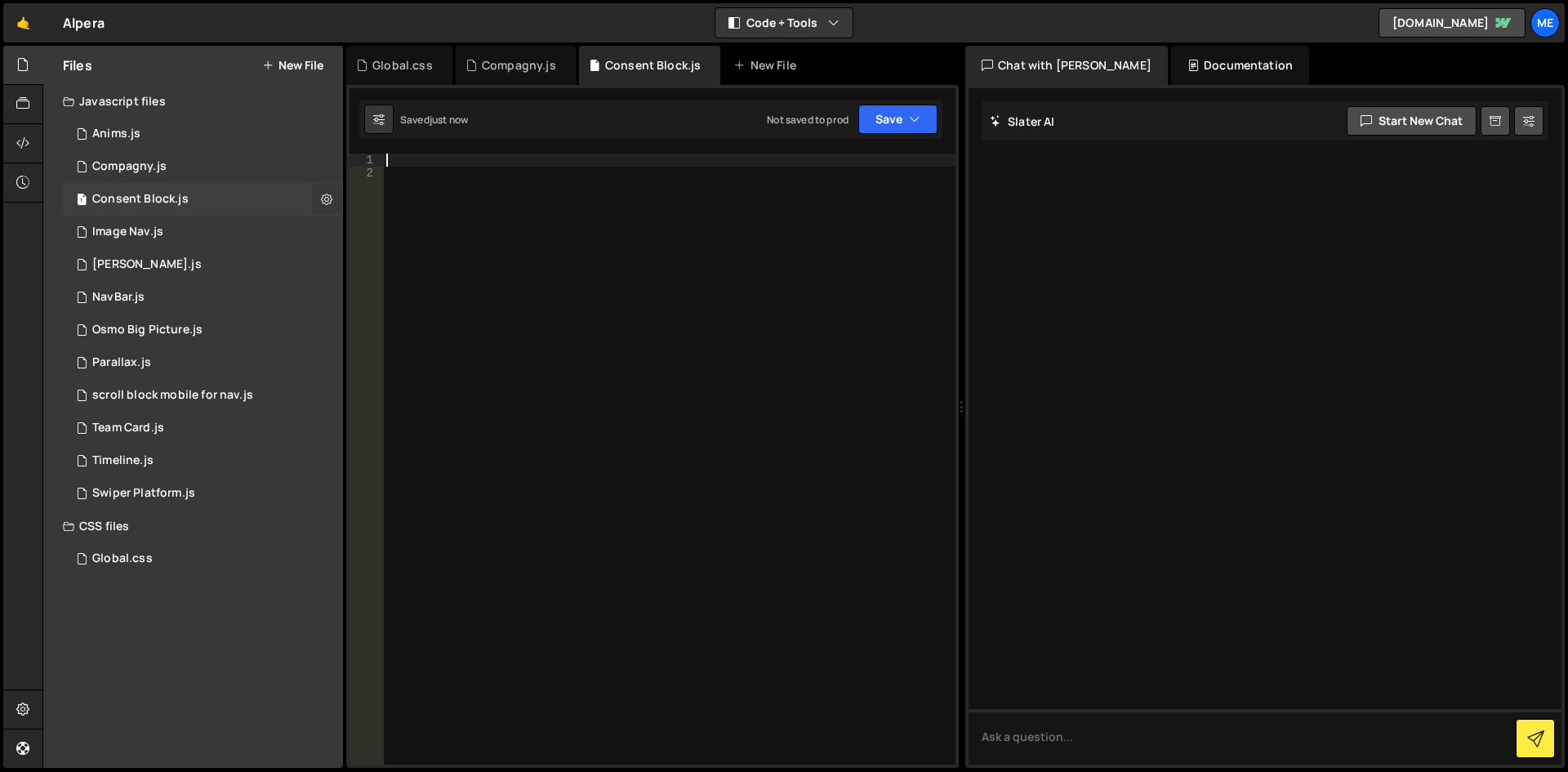
click at [322, 199] on icon at bounding box center [327, 199] width 12 height 15
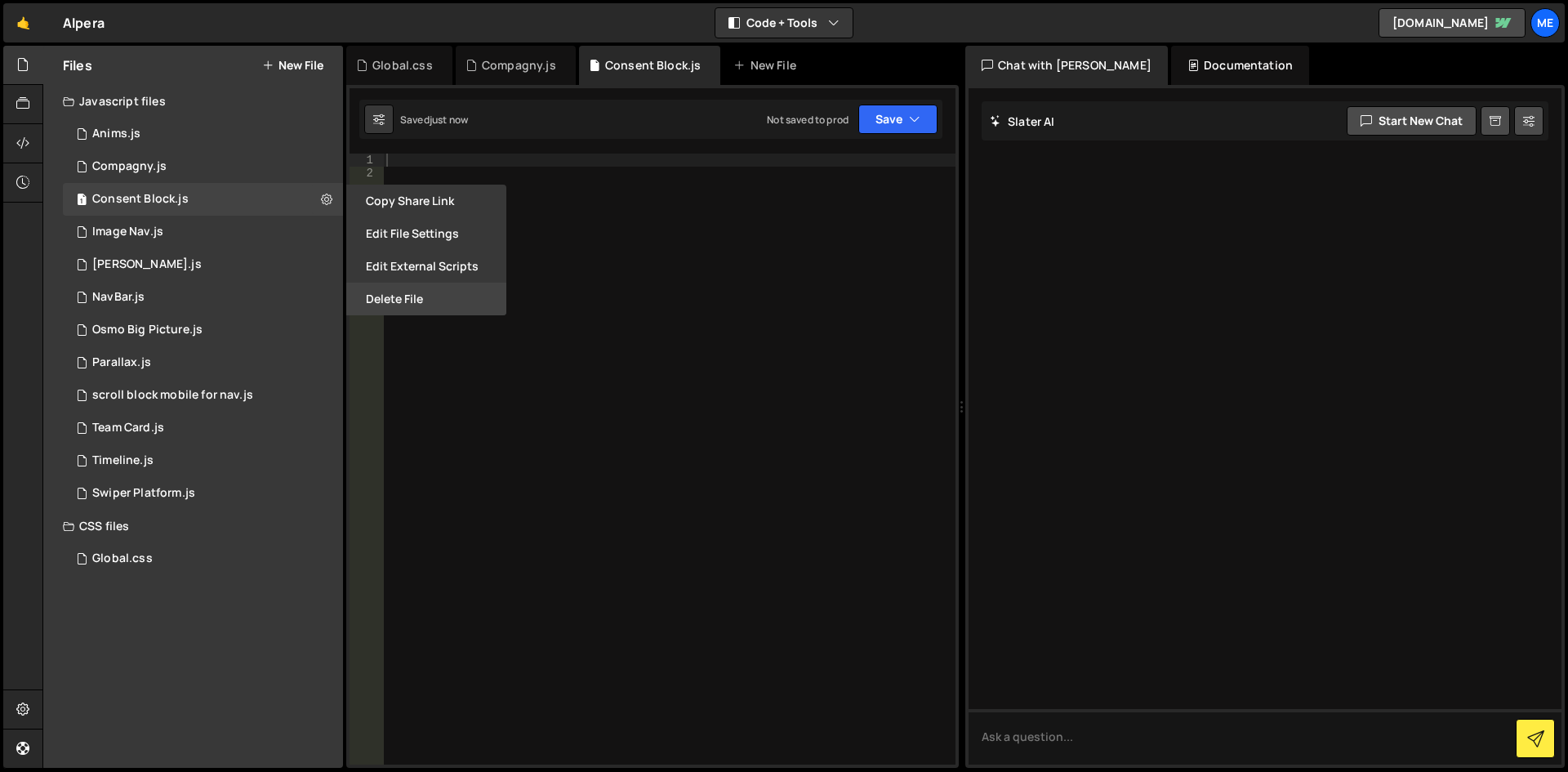
click at [385, 289] on button "Delete File" at bounding box center [426, 298] width 160 height 33
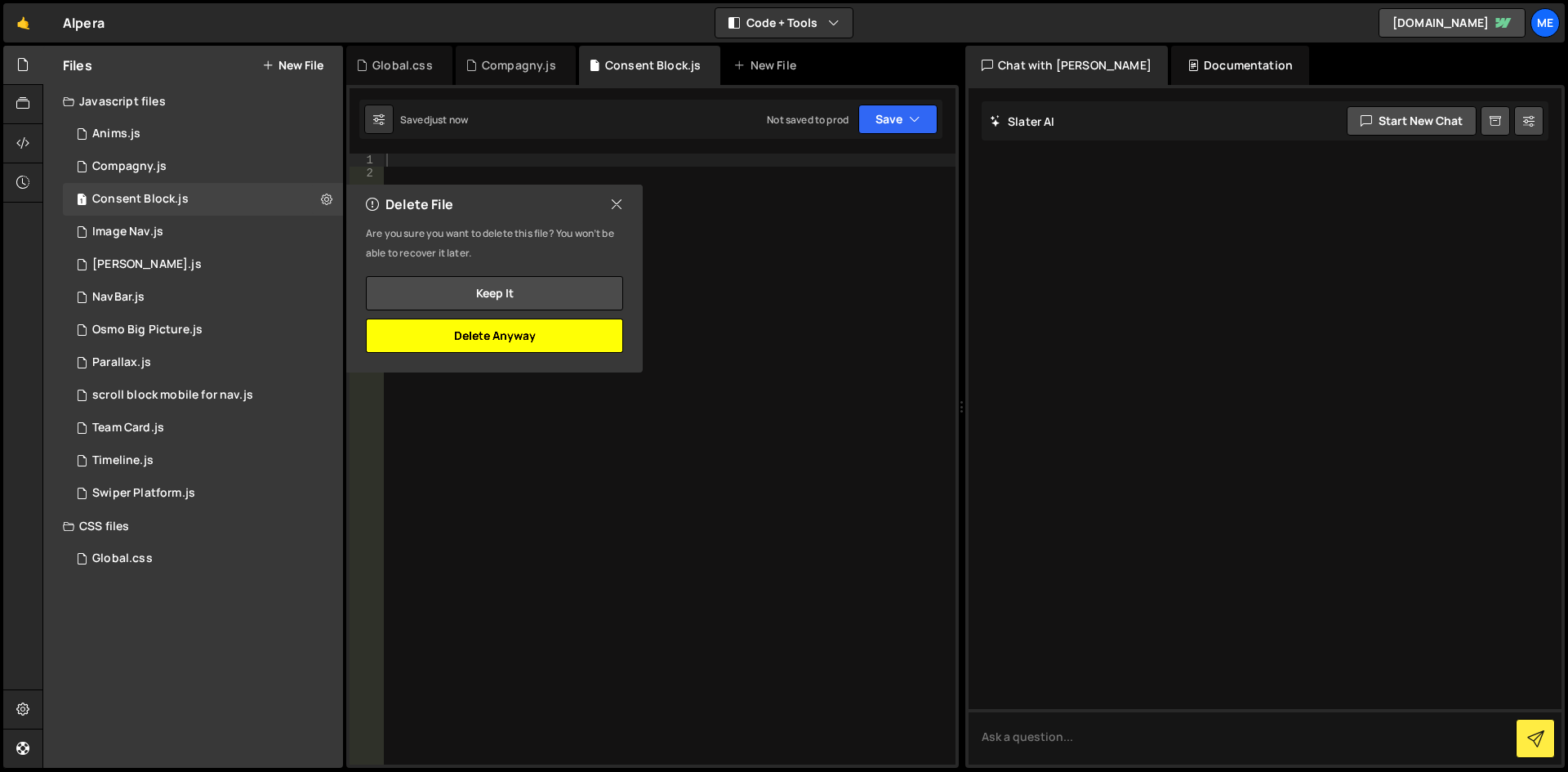
click at [466, 333] on button "Delete Anyway" at bounding box center [495, 335] width 257 height 34
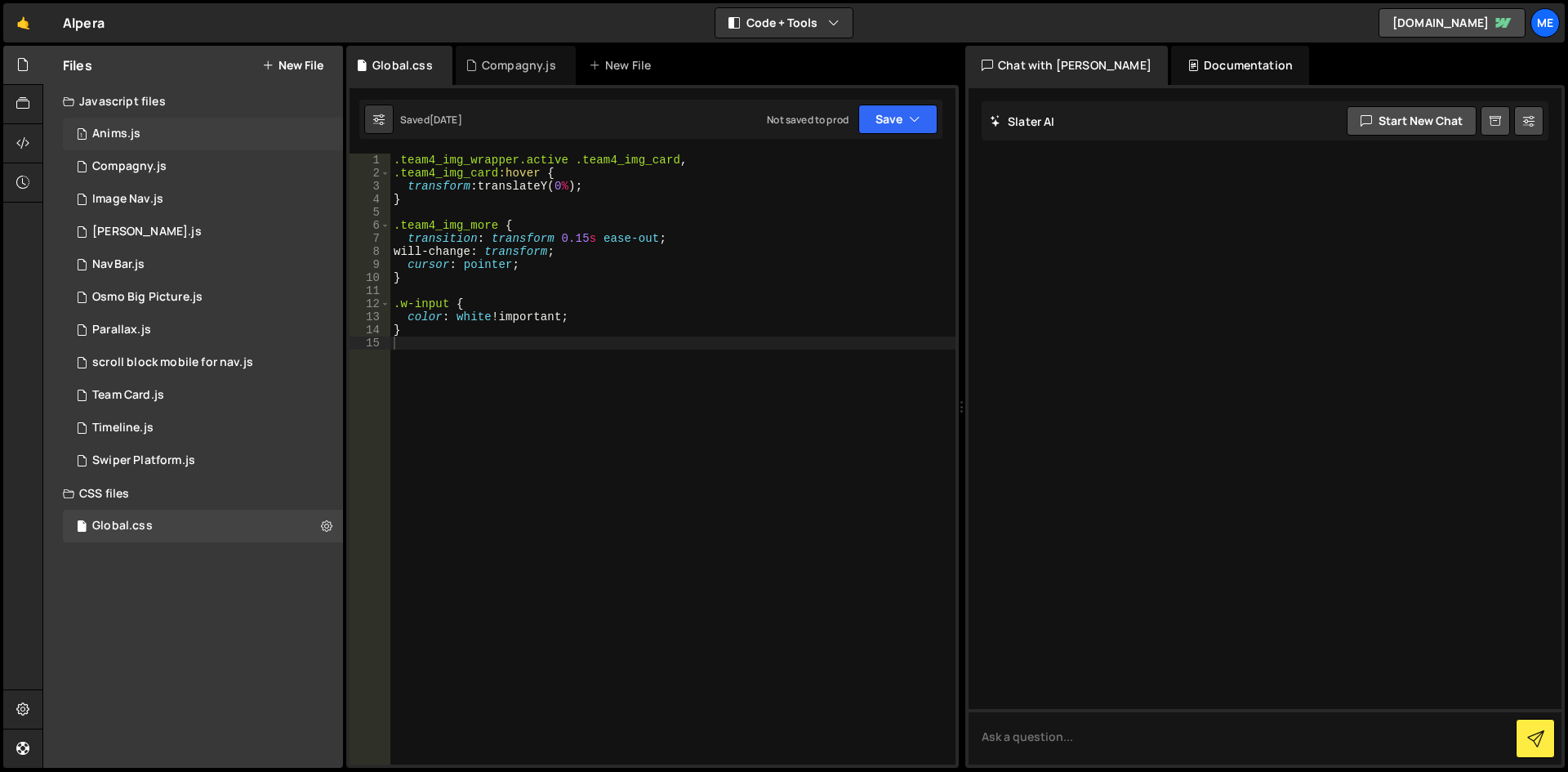
click at [113, 130] on div "Anims.js" at bounding box center [116, 134] width 48 height 15
click at [875, 88] on div "1 Type cmd + s to save your Javascript file. הההההההההההההההההההההההההההההההההה…" at bounding box center [652, 88] width 606 height 0
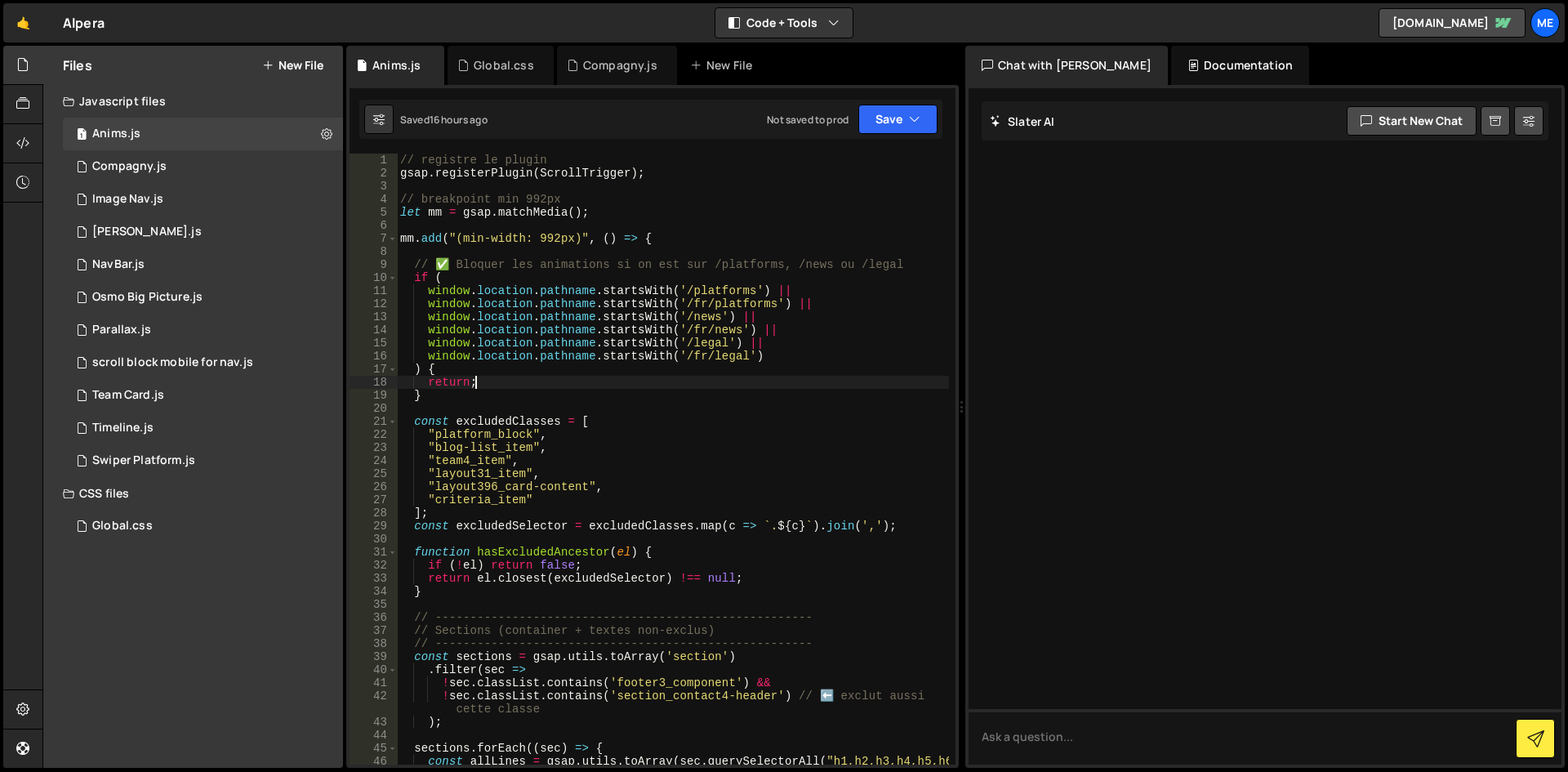
click at [797, 384] on div "// registre le plugin gsap . registerPlugin ( ScrollTrigger ) ; // breakpoint m…" at bounding box center [673, 479] width 552 height 650
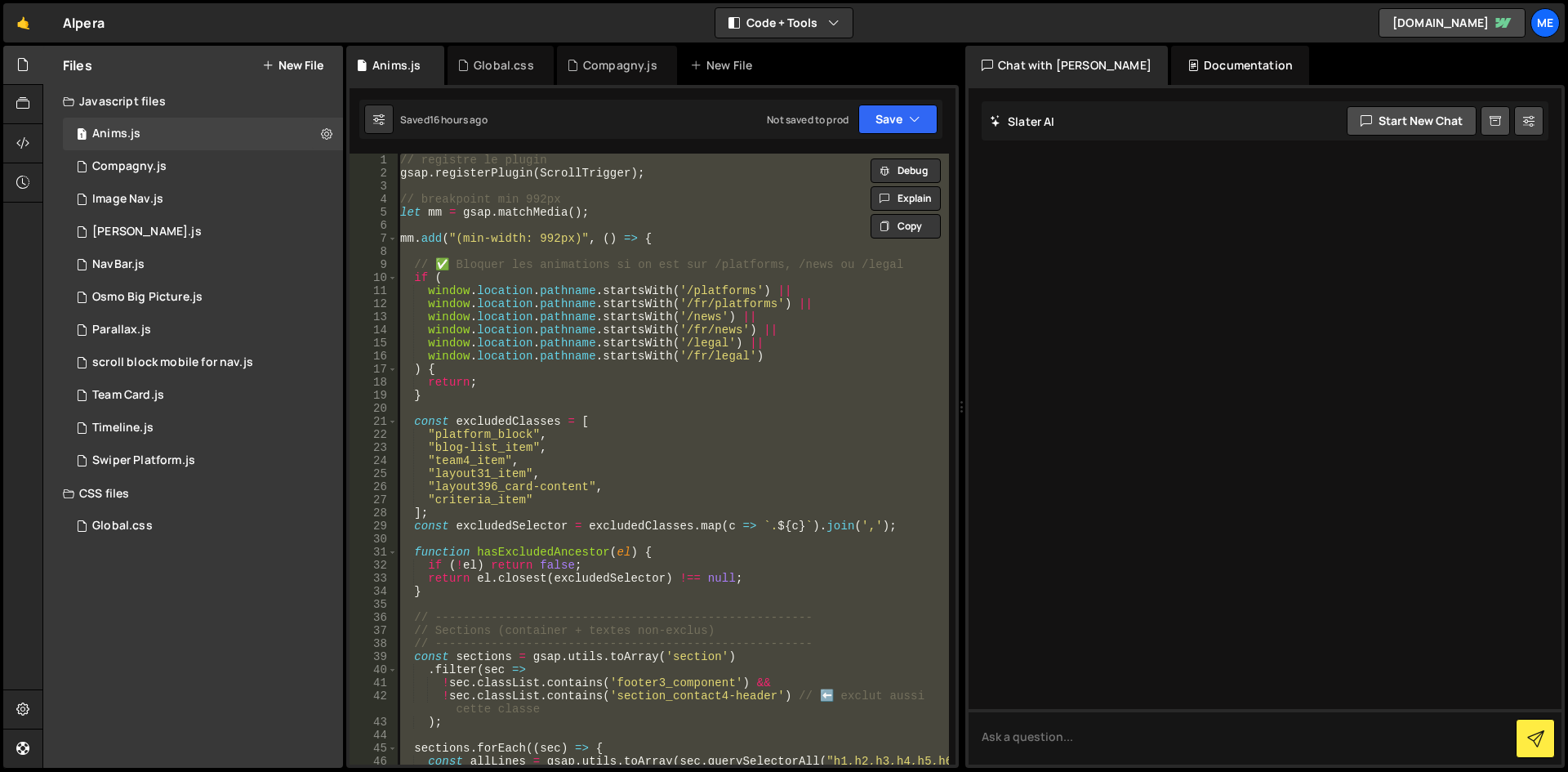
click at [520, 306] on div "// registre le plugin gsap . registerPlugin ( ScrollTrigger ) ; // breakpoint m…" at bounding box center [673, 459] width 552 height 611
type textarea "});"
paste textarea
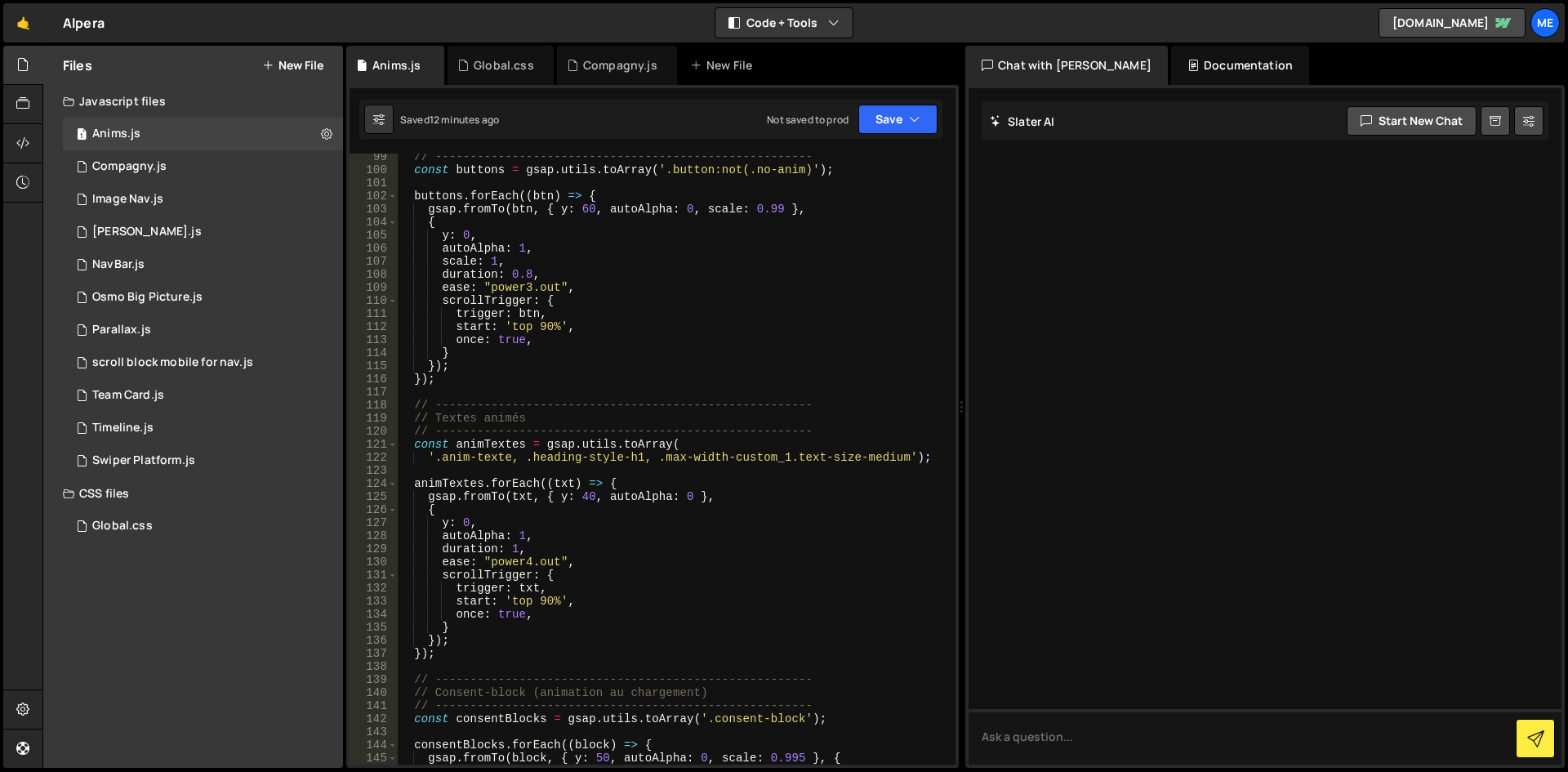
scroll to position [1297, 0]
